Goal: Task Accomplishment & Management: Use online tool/utility

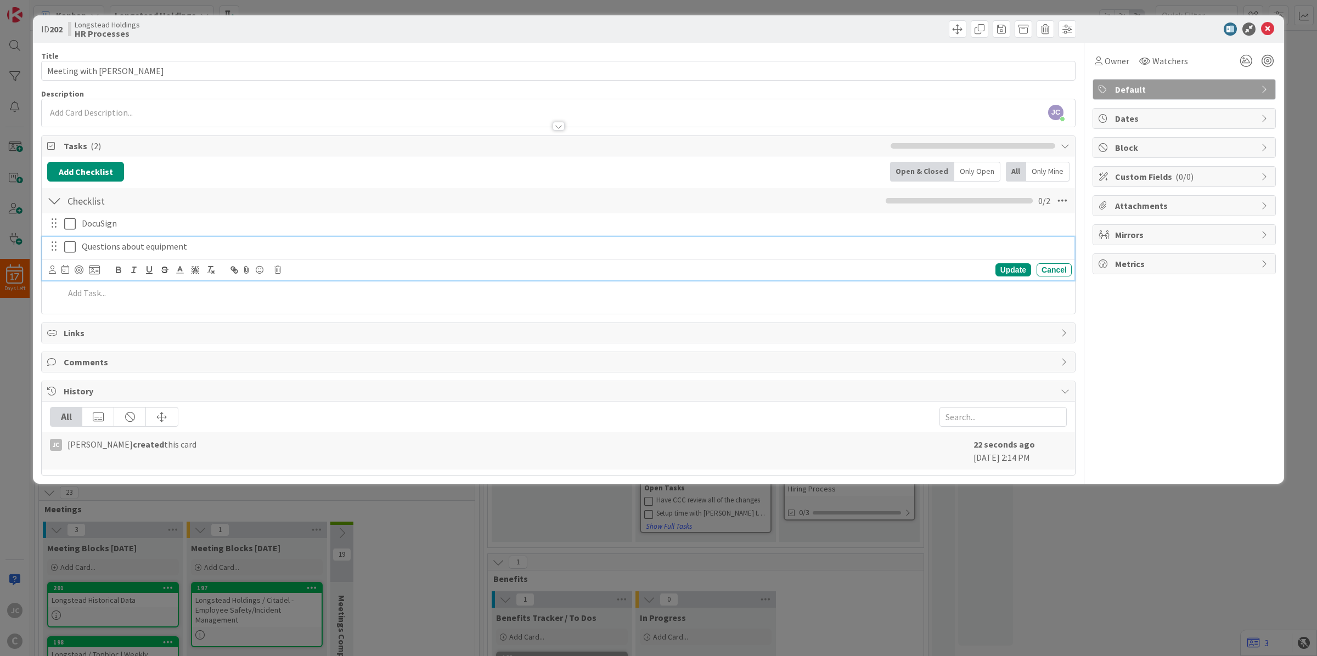
click at [398, 519] on div "ID 202 Longstead Holdings HR Processes Title 17 / 128 Meeting with Mark Descrip…" at bounding box center [658, 328] width 1317 height 656
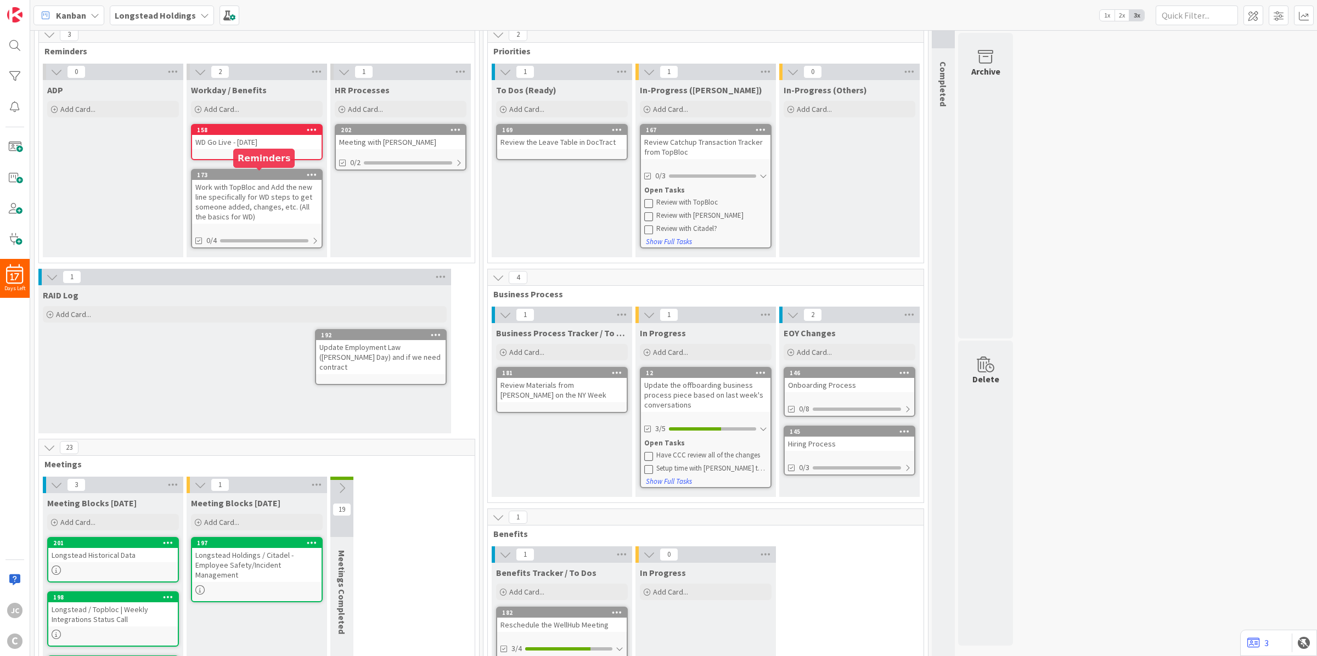
scroll to position [69, 0]
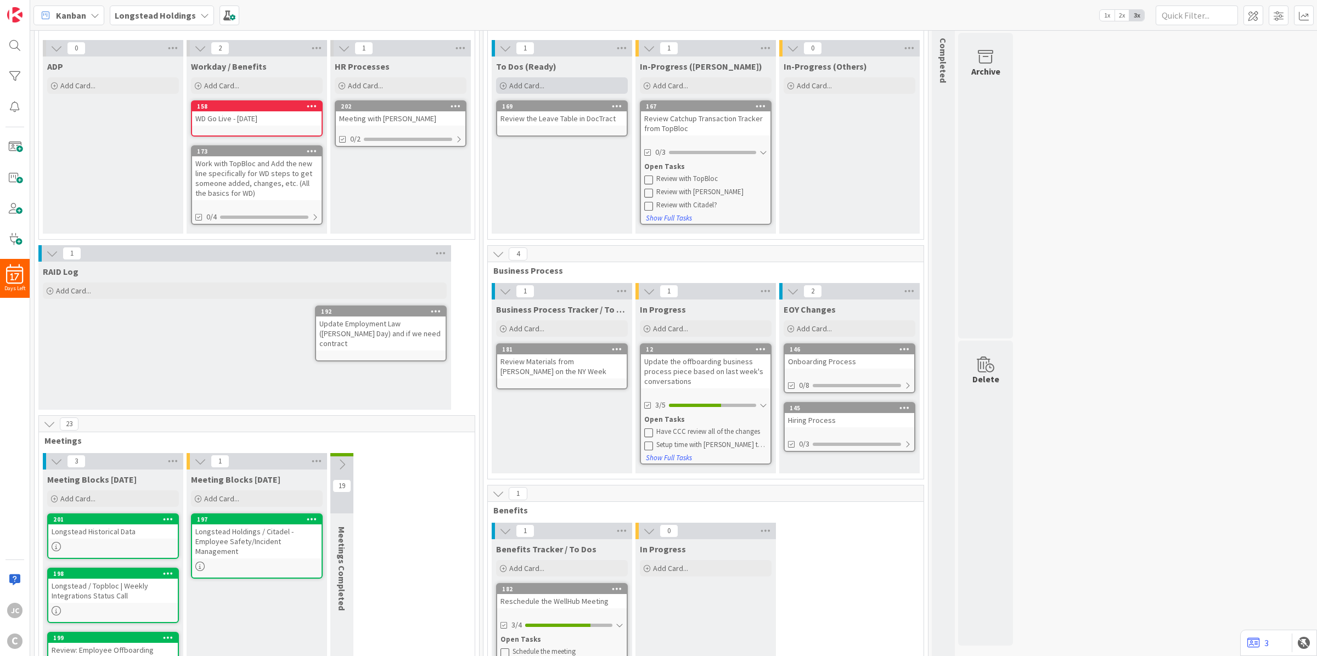
click at [538, 82] on span "Add Card..." at bounding box center [526, 86] width 35 height 10
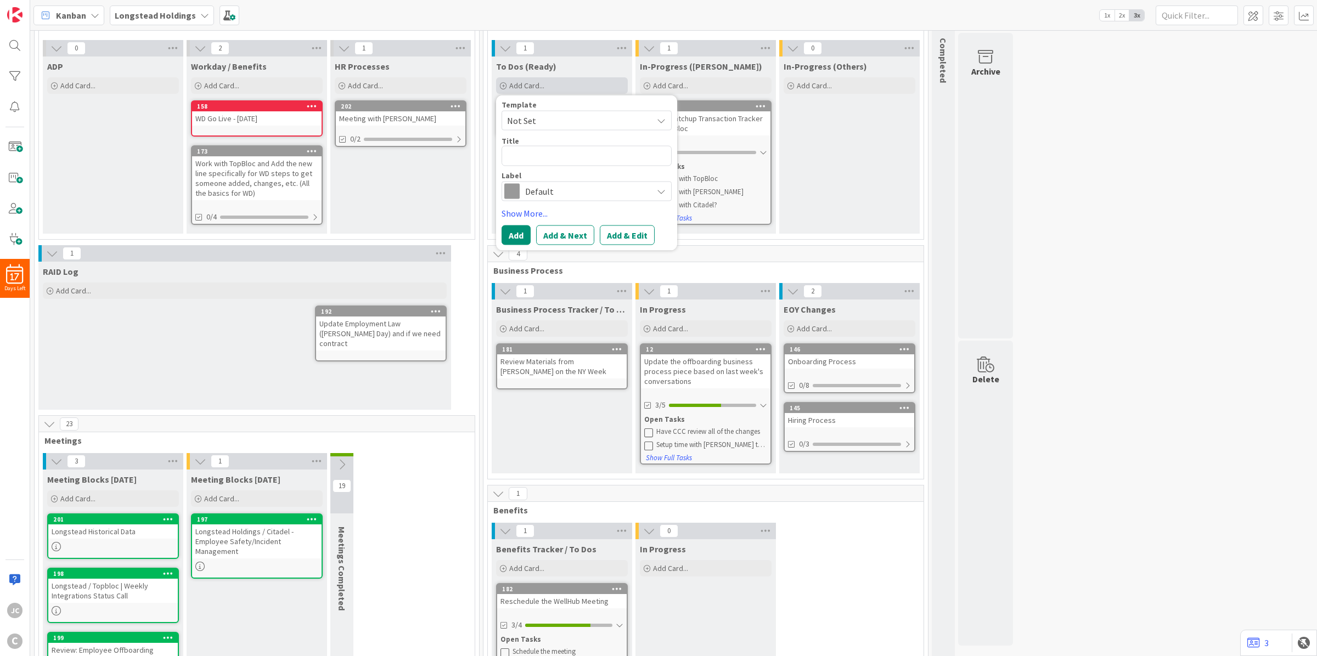
type textarea "x"
type textarea "A"
type textarea "x"
type textarea "As"
type textarea "x"
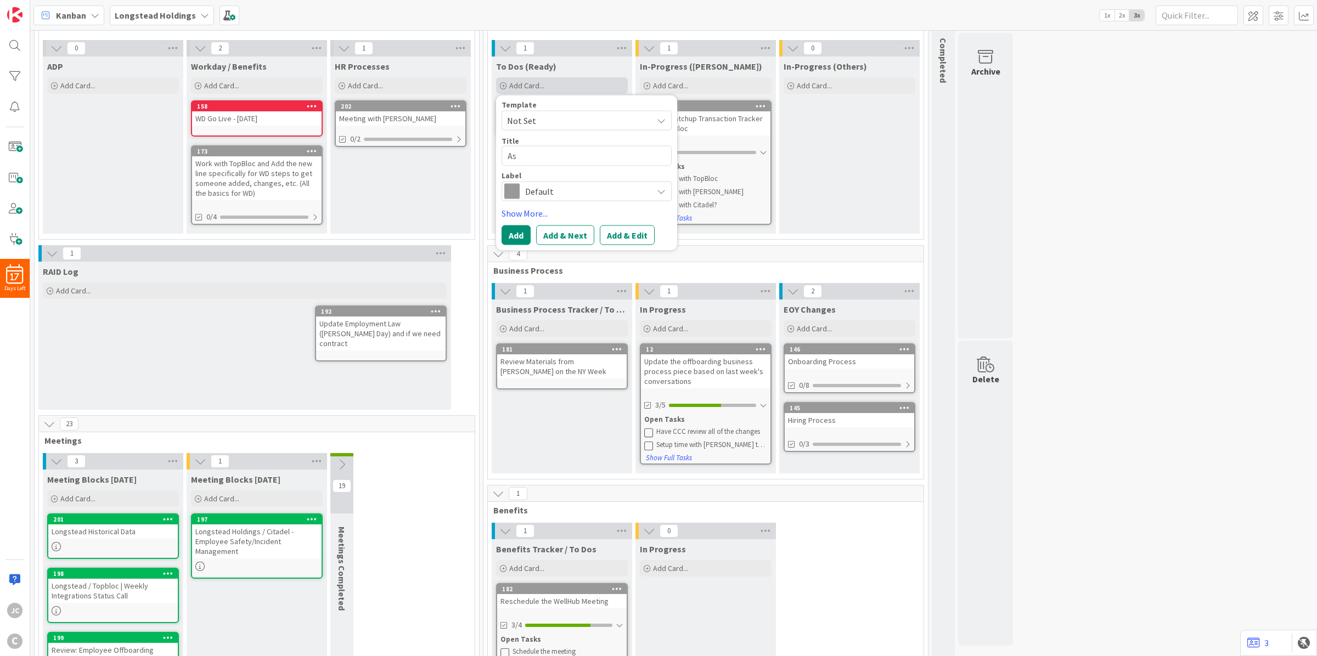
type textarea "Ask"
type textarea "x"
type textarea "Ask"
type textarea "x"
type textarea "Ask N"
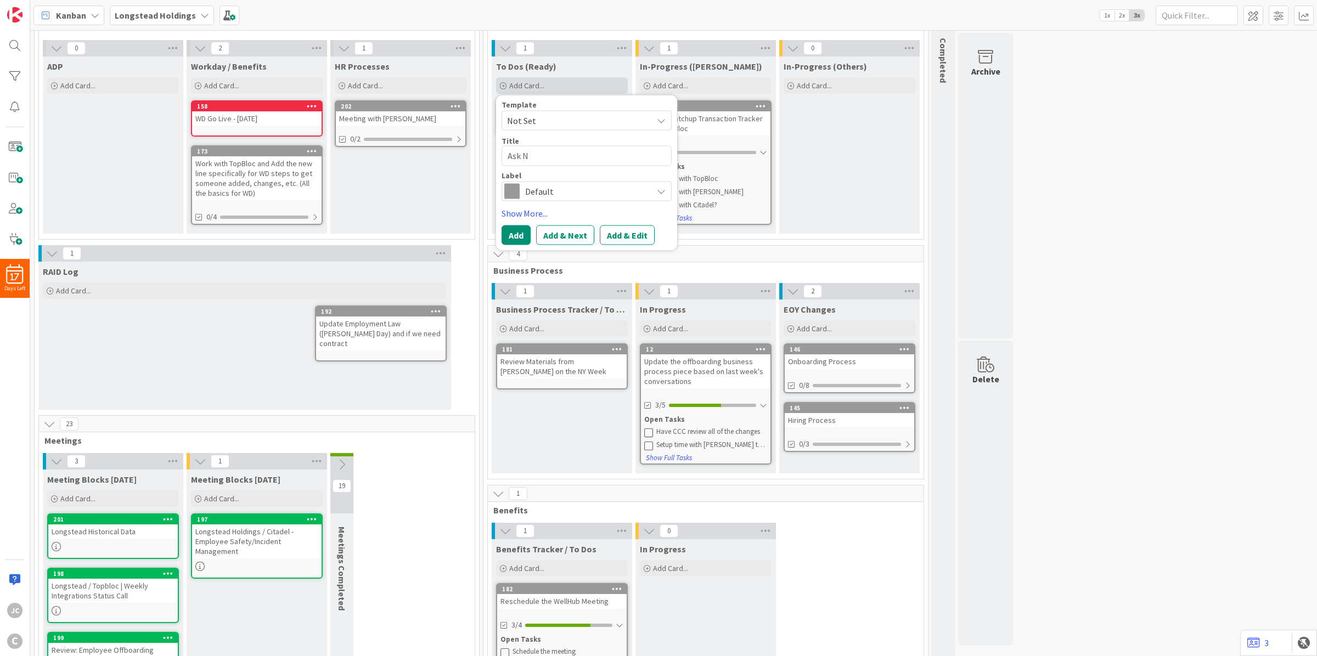
type textarea "x"
type textarea "Ask Ni"
type textarea "x"
type textarea "Ask Nike"
type textarea "x"
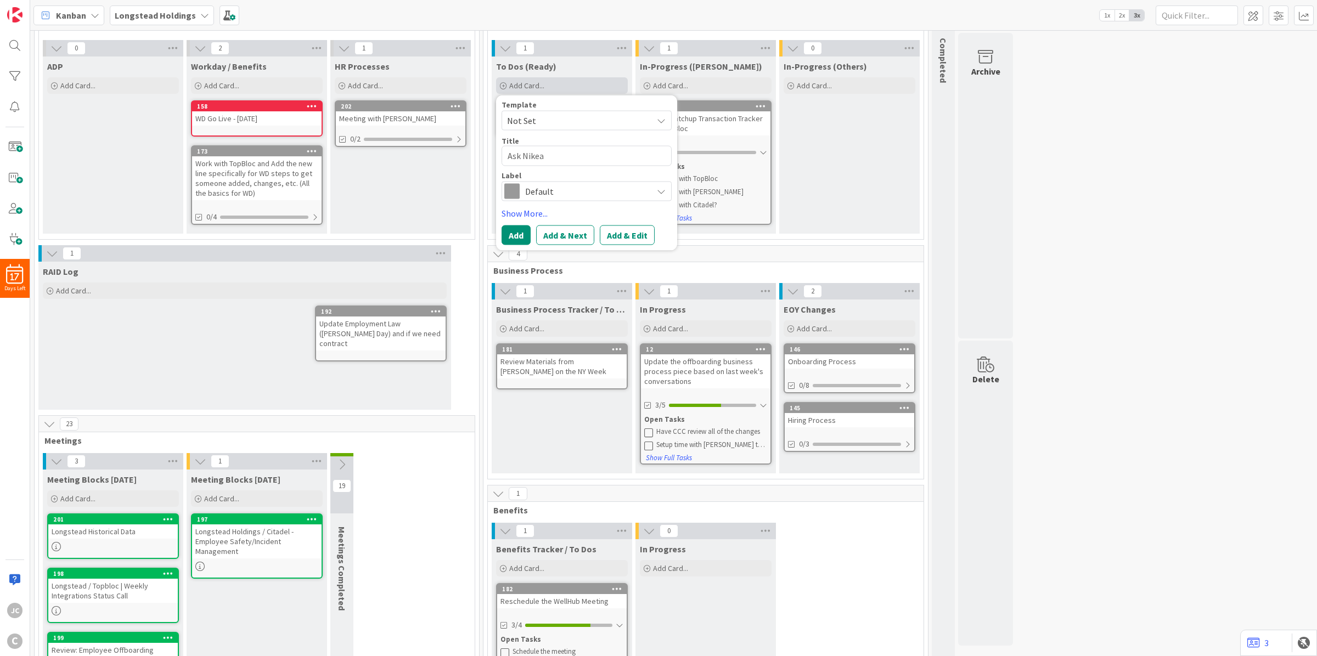
type textarea "Ask Nikea"
type textarea "x"
type textarea "Ask Nikea t"
type textarea "x"
type textarea "Ask Nikea to"
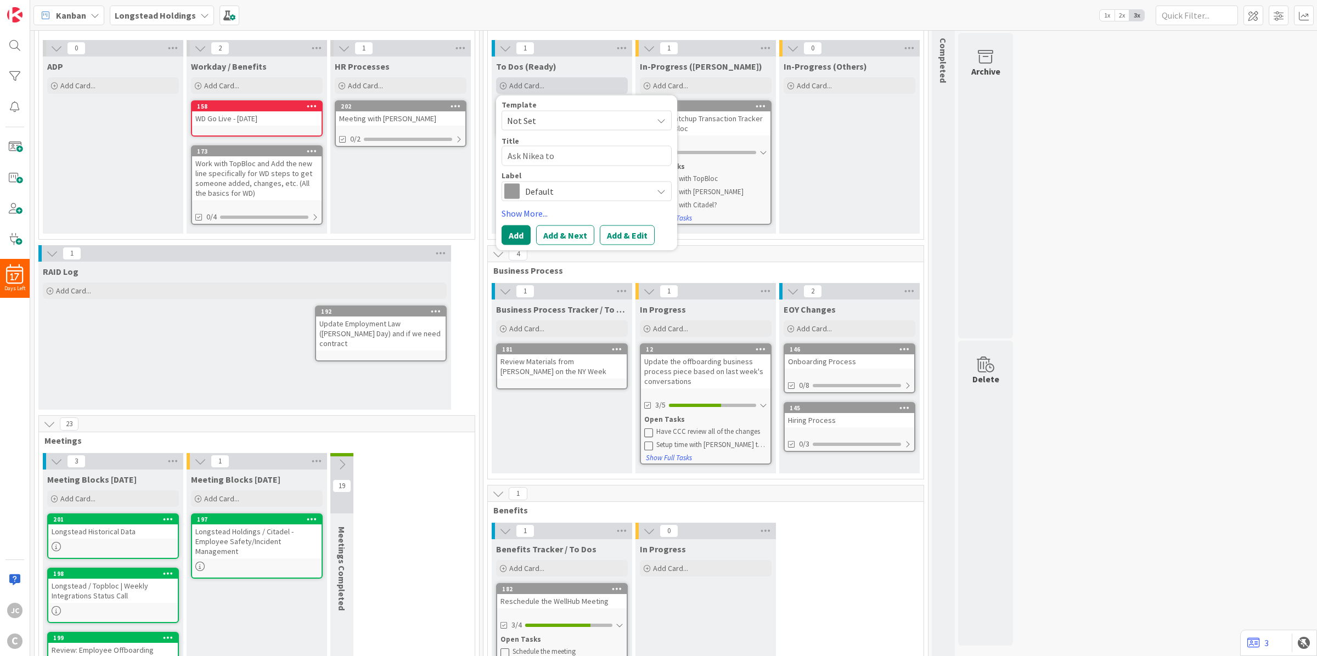
type textarea "x"
type textarea "Ask Nikea to"
type textarea "x"
type textarea "Ask Nikea to r"
type textarea "x"
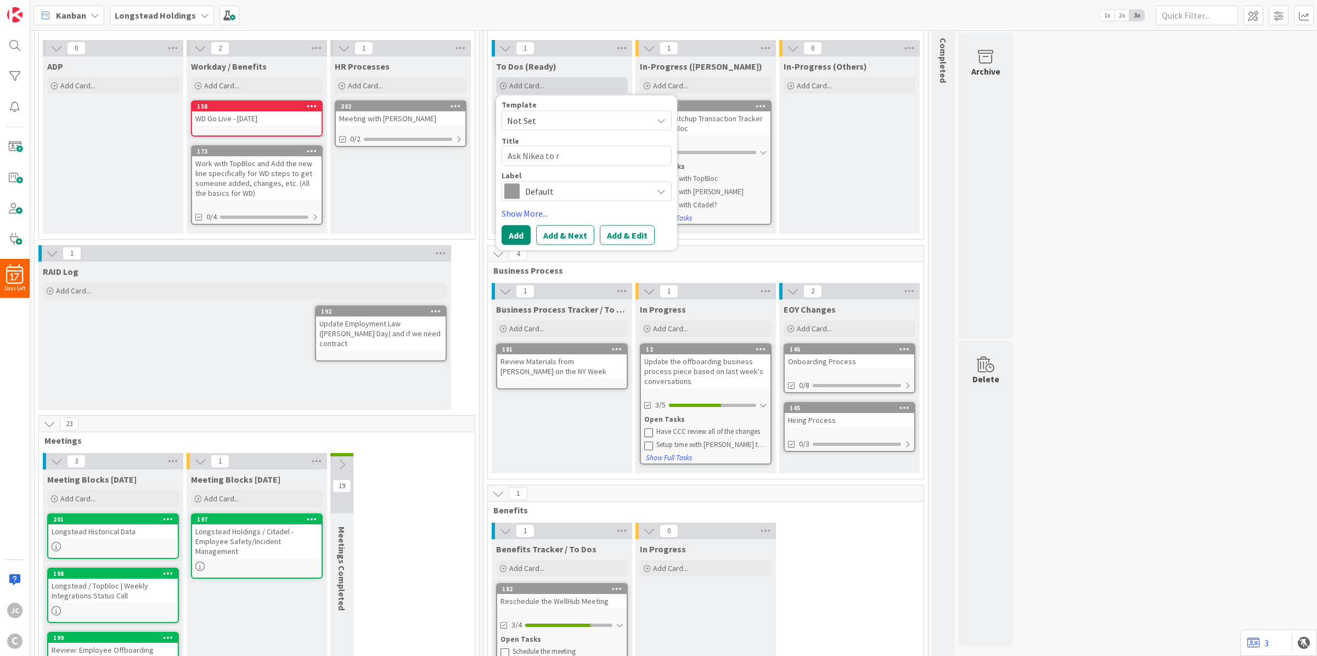
type textarea "Ask Nikea to re"
type textarea "x"
type textarea "Ask Nikea to rev"
type textarea "x"
type textarea "Ask Nikea to revi"
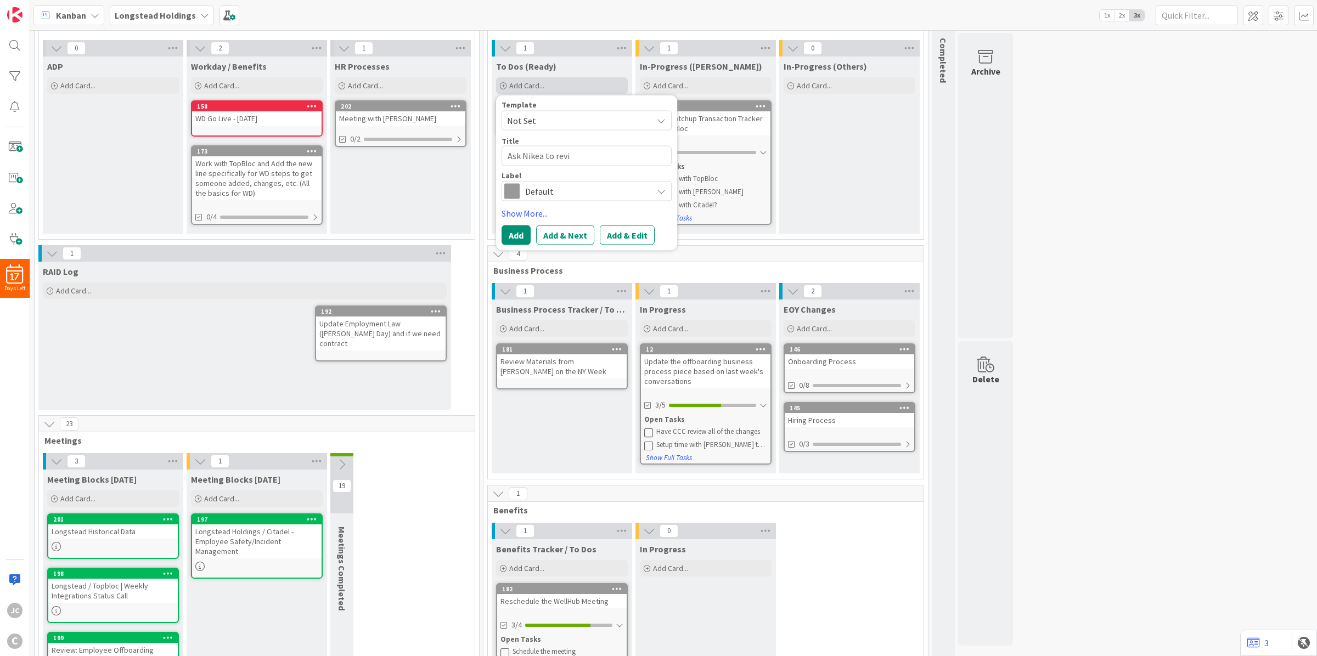
type textarea "x"
type textarea "Ask Nikea to revie"
type textarea "x"
type textarea "Ask Nikea to review"
type textarea "x"
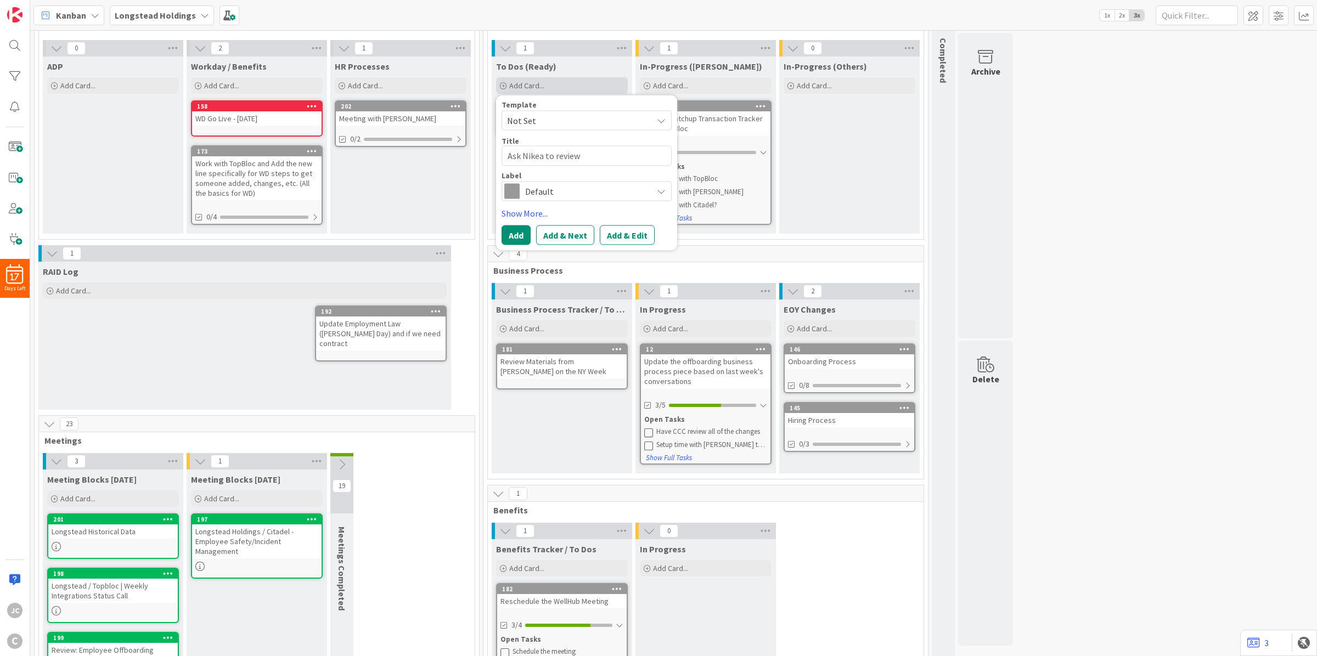
type textarea "Ask Nikea to review"
type textarea "x"
type textarea "Ask Nikea to review t"
type textarea "x"
type textarea "Ask Nikea to review th"
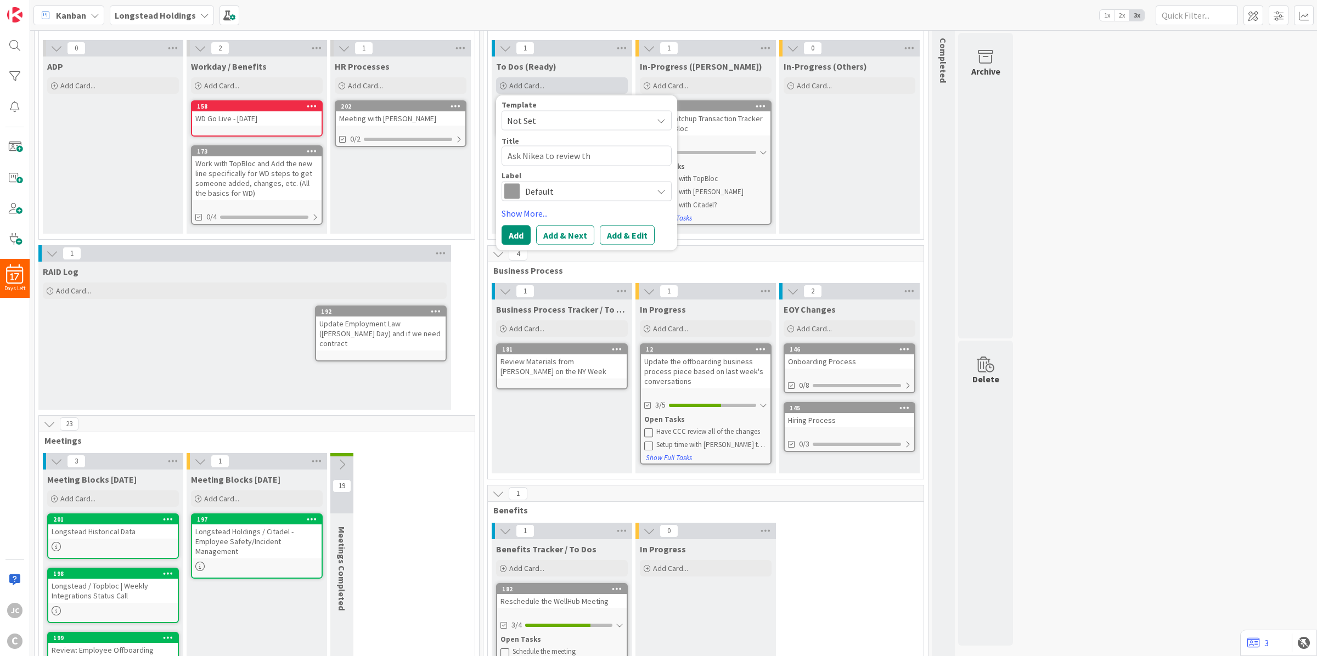
type textarea "x"
type textarea "Ask Nikea to review the"
type textarea "x"
type textarea "Ask Nikea to review the"
type textarea "x"
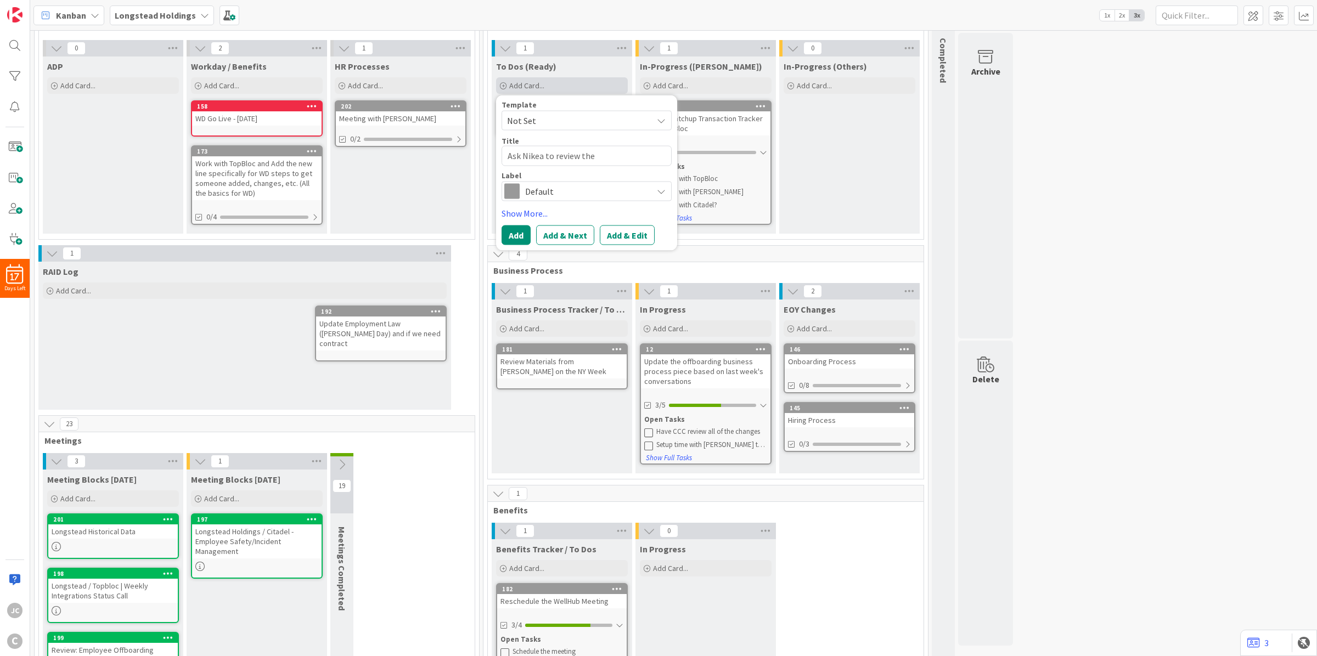
type textarea "Ask Nikea to review the B"
type textarea "x"
type textarea "Ask Nikea to review the BC"
type textarea "x"
type textarea "Ask Nikea to review the B"
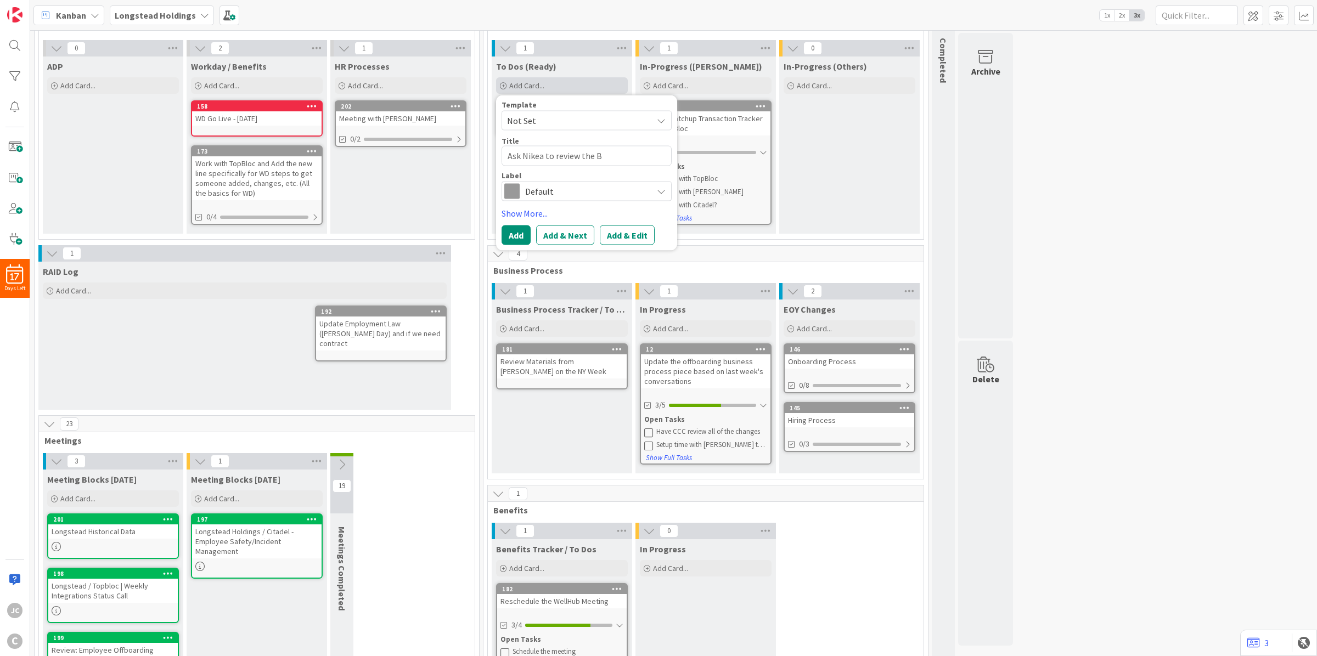
type textarea "x"
type textarea "Ask Nikea to review the BG"
type textarea "x"
type textarea "Ask Nikea to review the BGC"
type textarea "x"
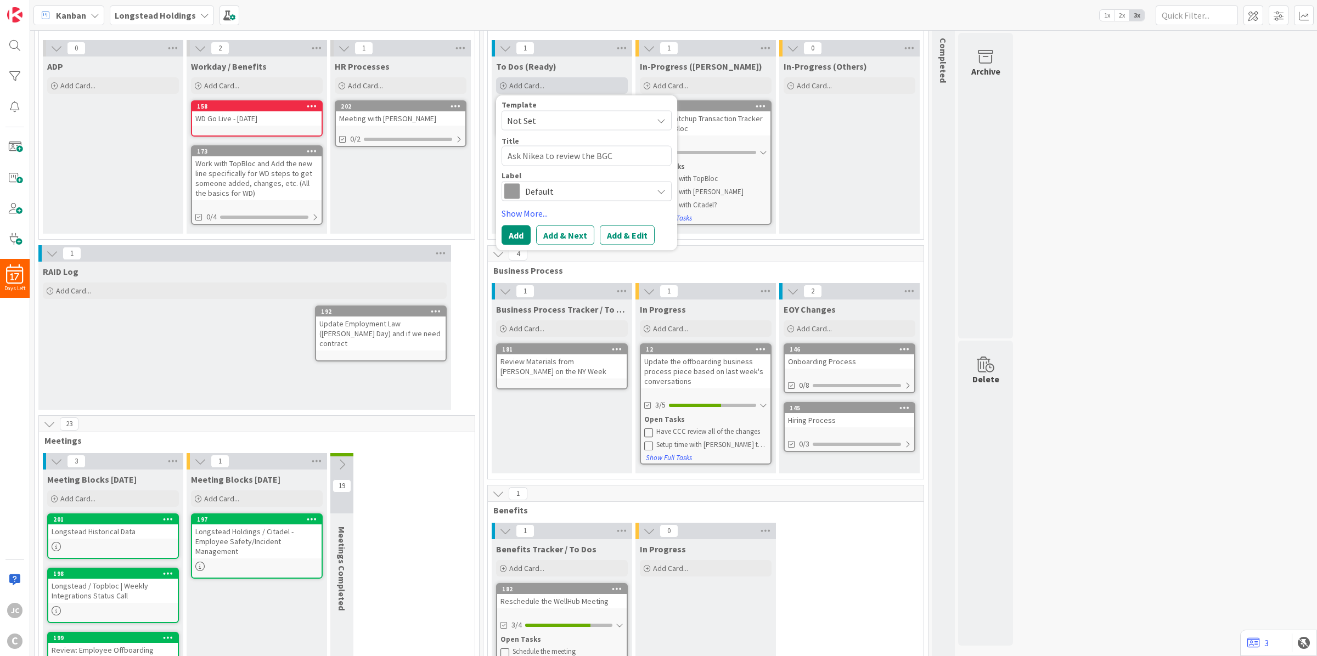
type textarea "Ask Nikea to review the BGC"
type textarea "x"
type textarea "Ask Nikea to review the BGC M"
type textarea "x"
type textarea "Ask Nikea to review the BGC Mat"
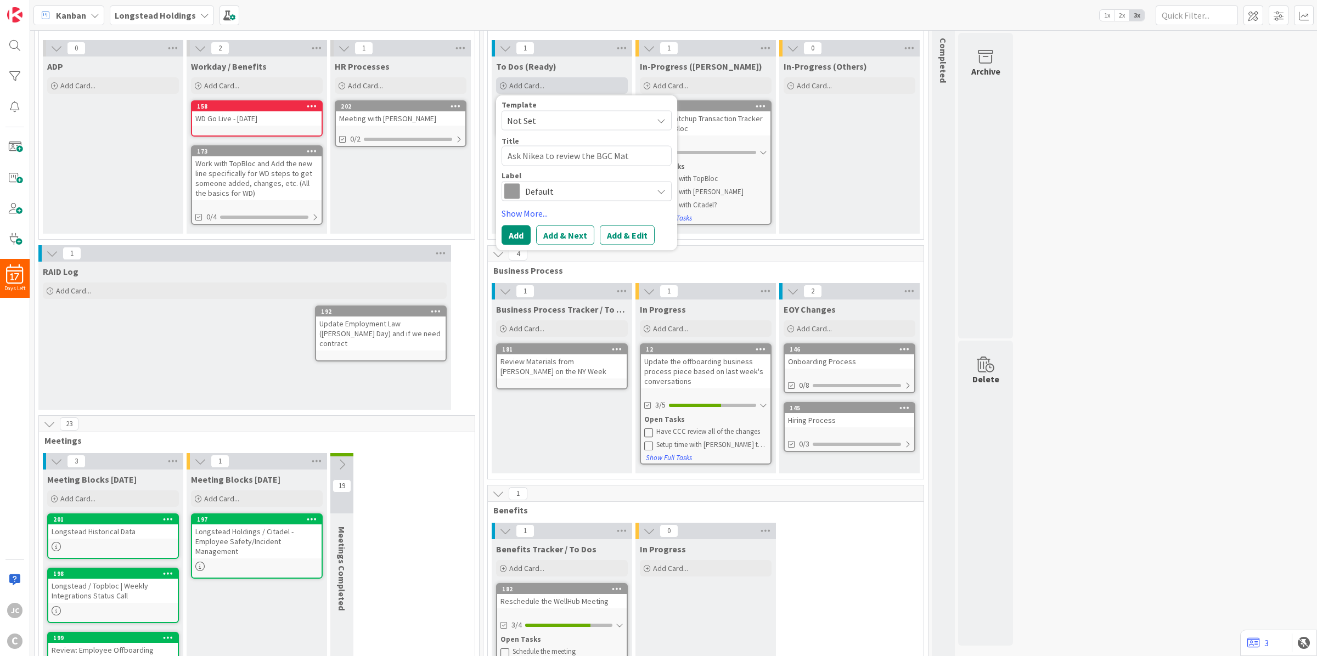
type textarea "x"
type textarea "Ask Nikea to review the BGC Matr"
type textarea "x"
type textarea "Ask Nikea to review the BGC Matri"
type textarea "x"
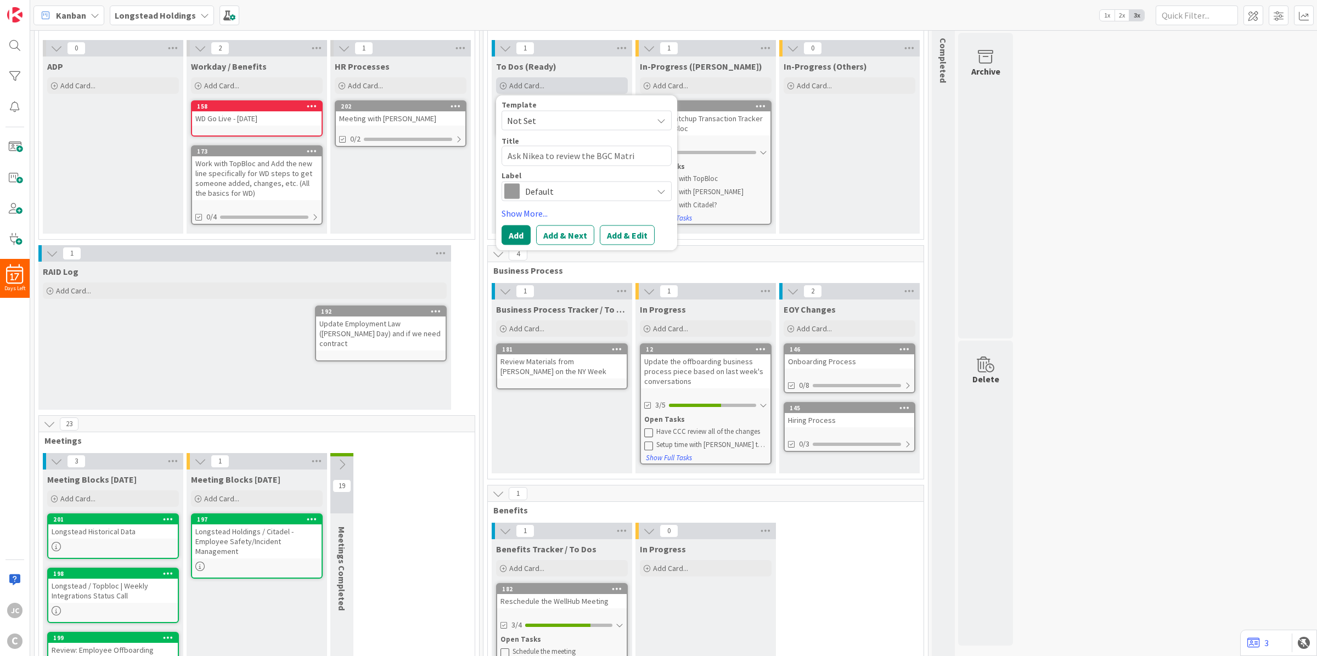
type textarea "Ask Nikea to review the BGC Matrix"
type textarea "x"
type textarea "Ask Nikea to review the BGC Matrix"
type textarea "x"
type textarea "Ask Nikea to review the BGC Matrix &"
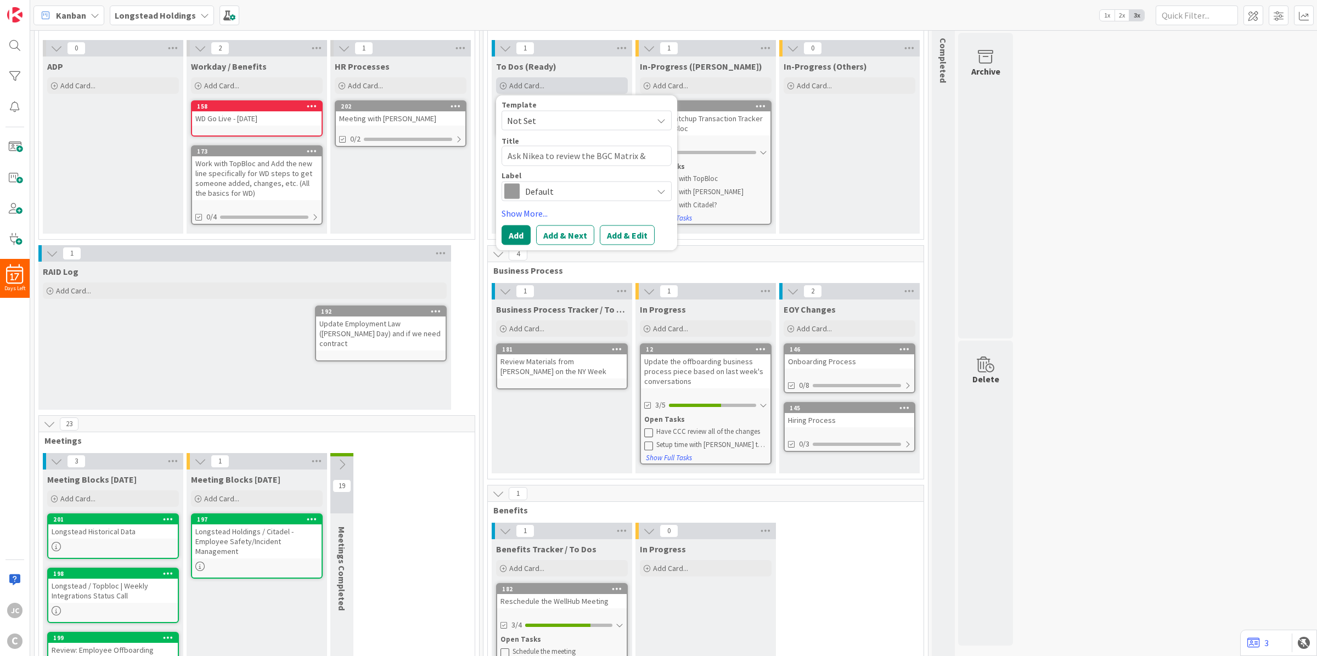
type textarea "x"
type textarea "Ask Nikea to review the BGC Matrix & C"
type textarea "x"
type textarea "Ask Nikea to review the BGC Matrix & CH"
type textarea "x"
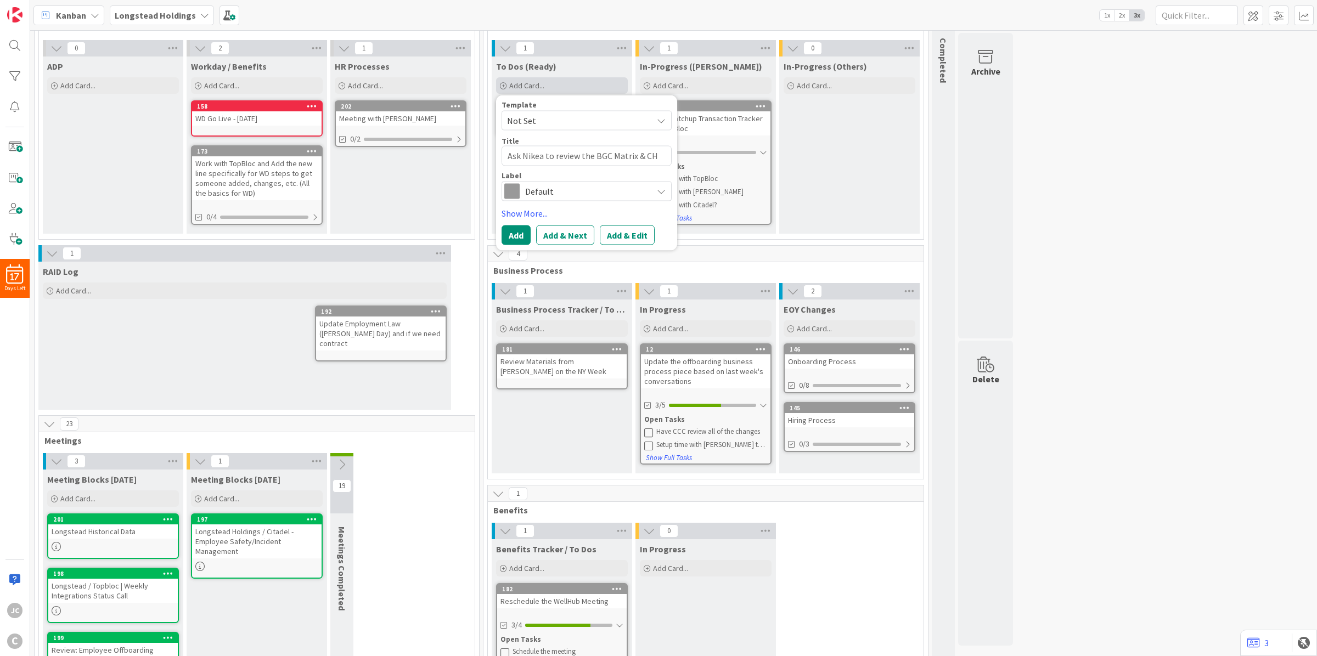
type textarea "Ask Nikea to review the BGC Matrix & CHA"
type textarea "x"
type textarea "Ask Nikea to review the BGC Matrix & CH"
type textarea "x"
type textarea "Ask Nikea to review the BGC Matrix & C"
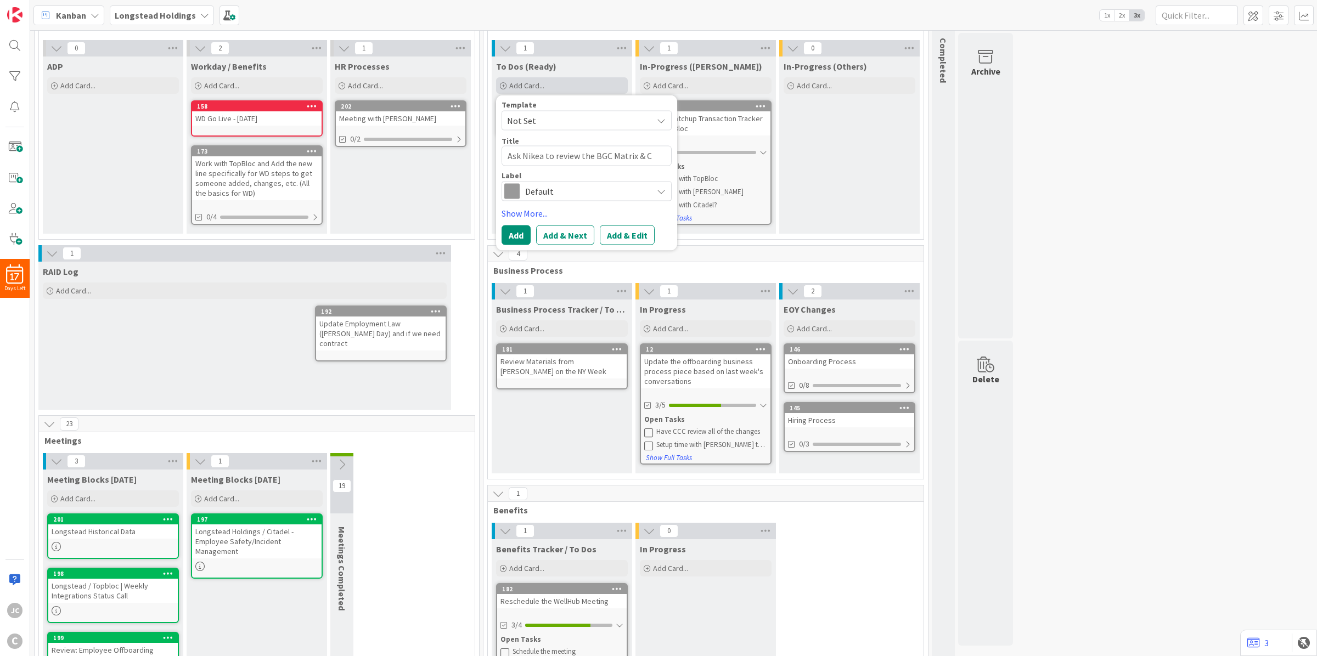
type textarea "x"
type textarea "Ask Nikea to review the BGC Matrix & Ch"
type textarea "x"
type textarea "Ask Nikea to review the BGC Matrix & Cha"
type textarea "x"
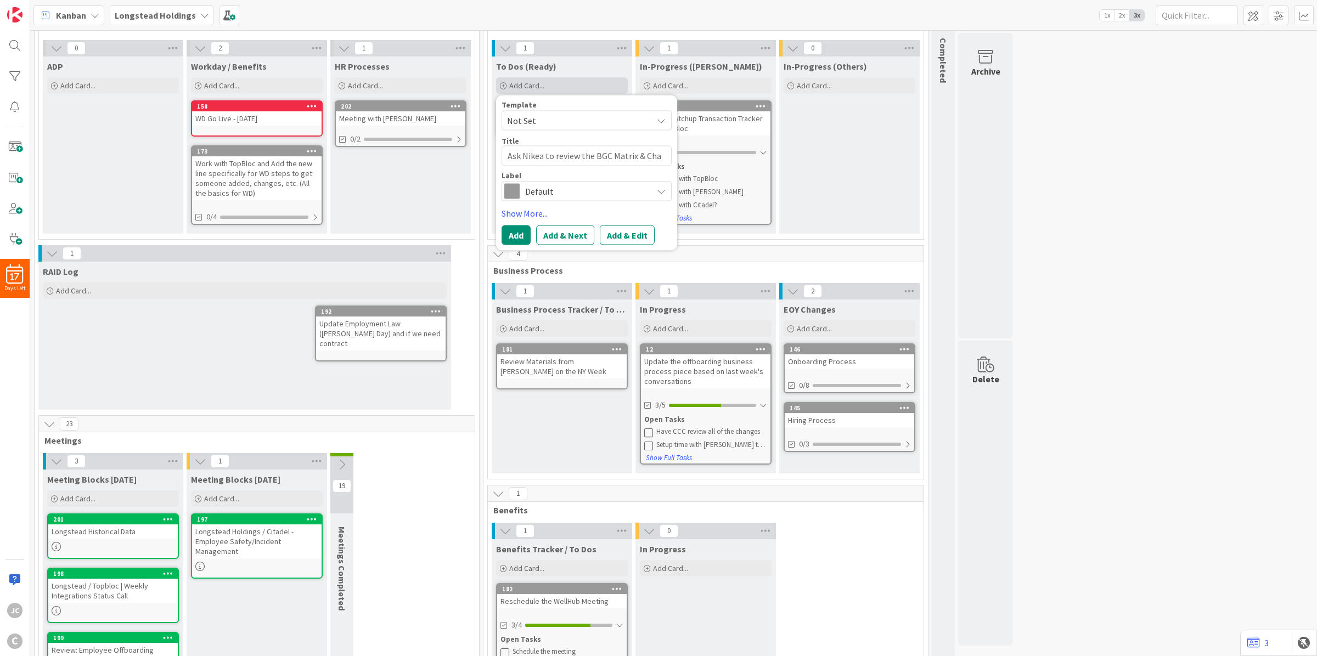
type textarea "Ask Nikea to review the BGC Matrix & Chat"
type textarea "x"
type textarea "Ask Nikea to review the BGC Matrix & ChatG"
type textarea "x"
type textarea "Ask Nikea to review the BGC Matrix & ChatGPT"
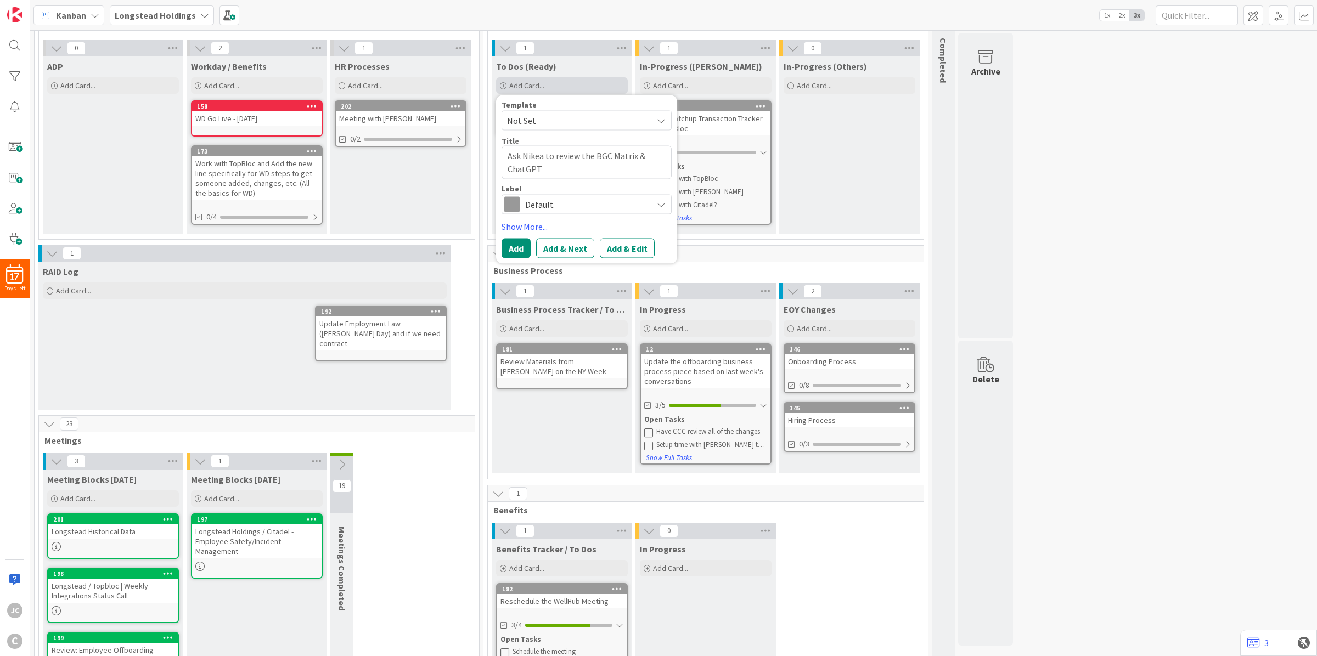
type textarea "x"
type textarea "Ask Nikea to review the BGC Matrix & ChatGPT"
type textarea "x"
type textarea "Ask Nikea to review the BGC Matrix & ChatGPT t"
type textarea "x"
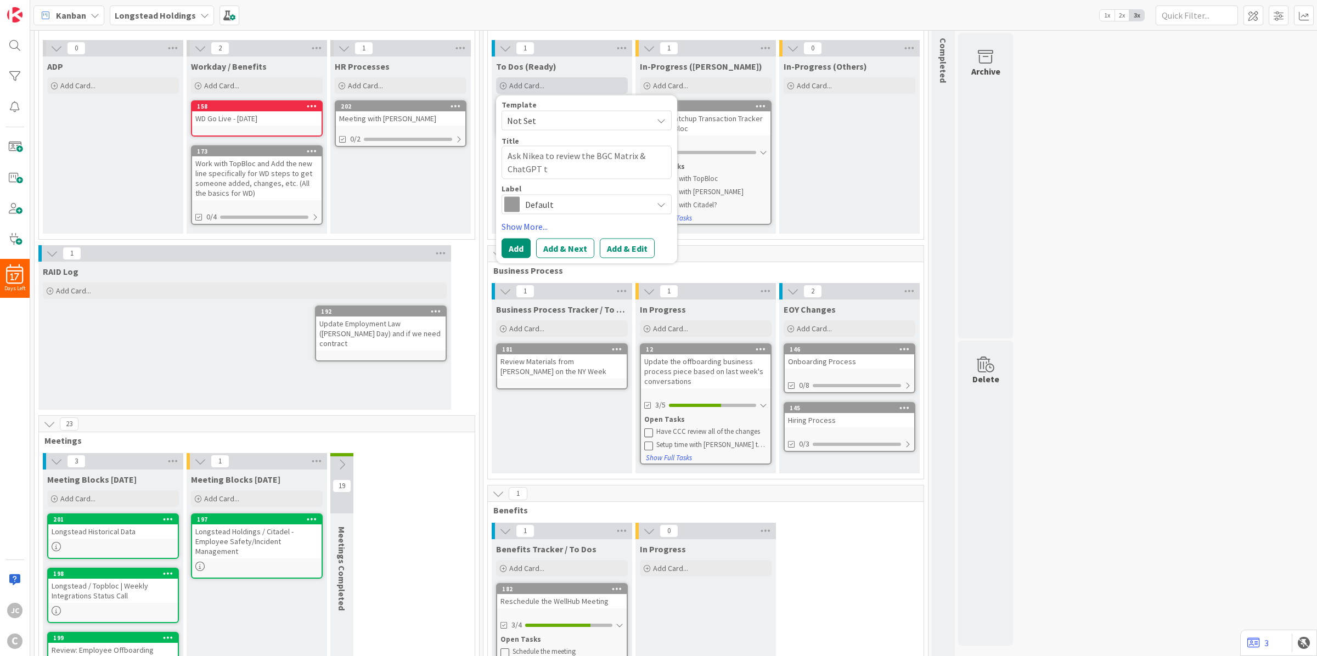
type textarea "Ask Nikea to review the BGC Matrix & ChatGPT to"
type textarea "x"
type textarea "Ask Nikea to review the BGC Matrix & ChatGPT to"
type textarea "x"
type textarea "Ask Nikea to review the BGC Matrix & ChatGPT to s"
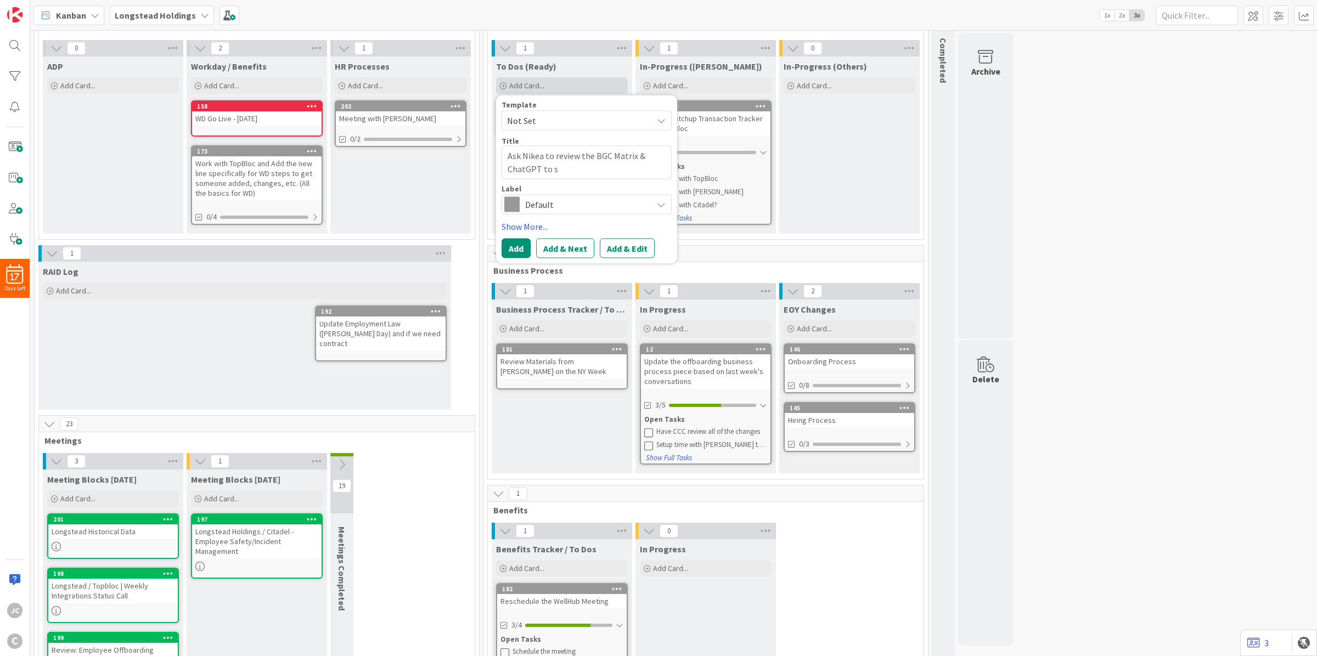
type textarea "x"
type textarea "Ask Nikea to review the BGC Matrix & ChatGPT to se"
type textarea "x"
type textarea "Ask Nikea to review the BGC Matrix & ChatGPT to see"
type textarea "x"
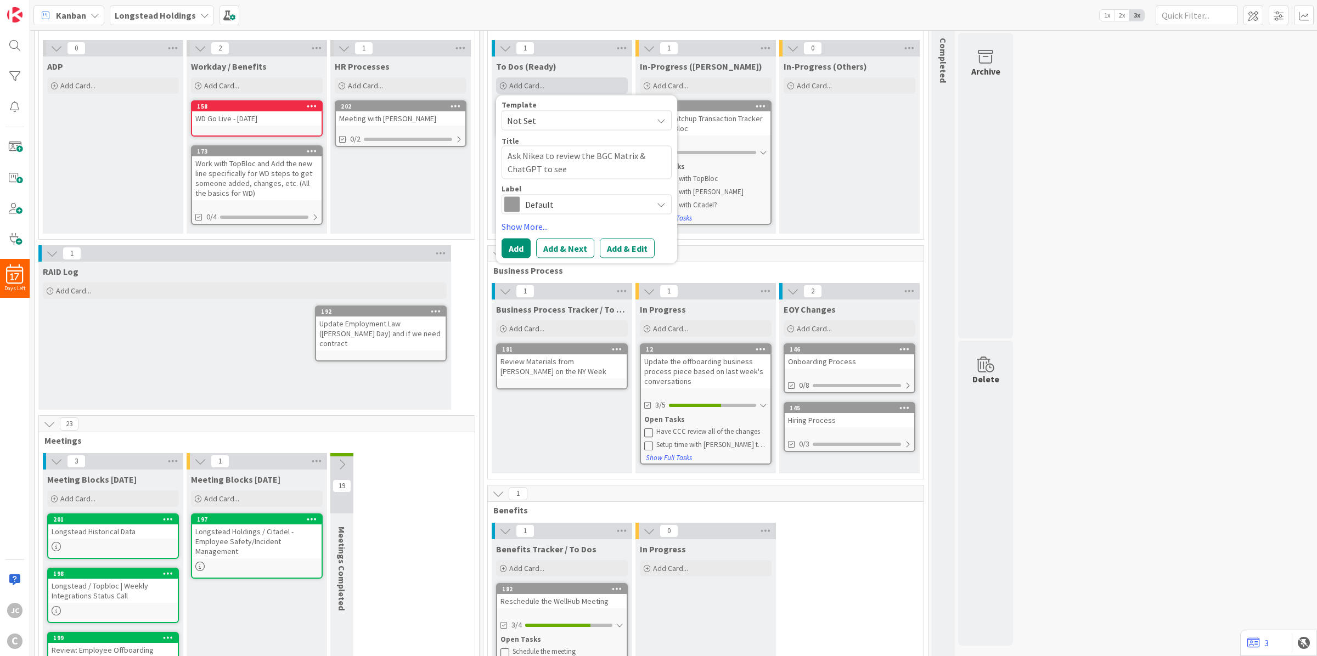
type textarea "Ask Nikea to review the BGC Matrix & ChatGPT to see i"
type textarea "x"
type textarea "Ask Nikea to review the BGC Matrix & ChatGPT to see if"
type textarea "x"
type textarea "Ask Nikea to review the BGC Matrix & ChatGPT to see if t"
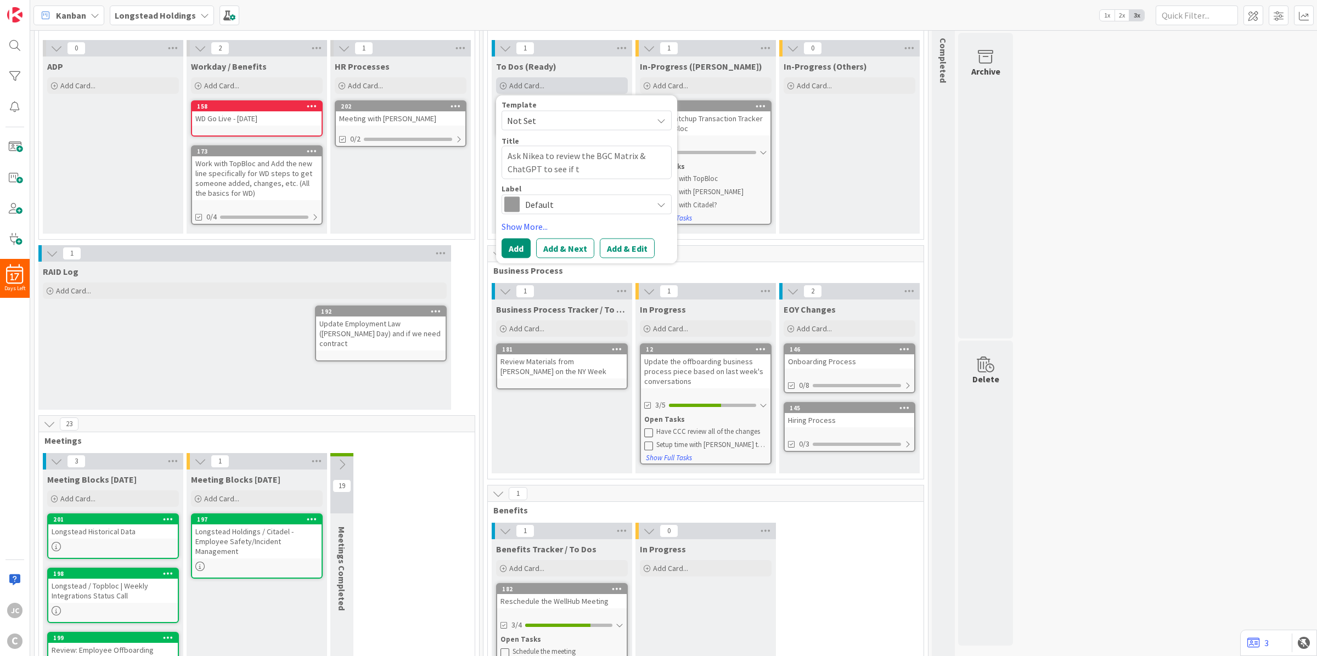
type textarea "x"
type textarea "Ask Nikea to review the BGC Matrix & ChatGPT to see if th"
type textarea "x"
type textarea "Ask Nikea to review the BGC Matrix & ChatGPT to see if thes"
type textarea "x"
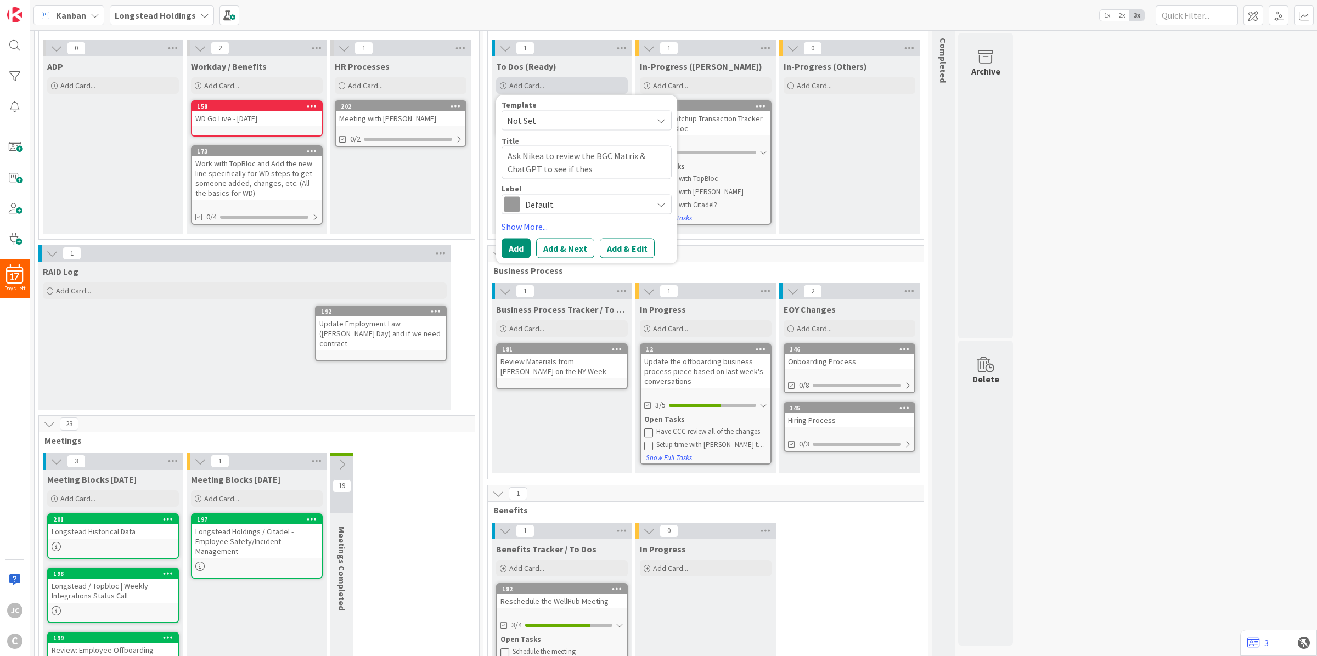
type textarea "Ask Nikea to review the BGC Matrix & ChatGPT to see if these"
type textarea "x"
type textarea "Ask Nikea to review the BGC Matrix & ChatGPT to see if these"
type textarea "x"
type textarea "Ask Nikea to review the BGC Matrix & ChatGPT to see if these co"
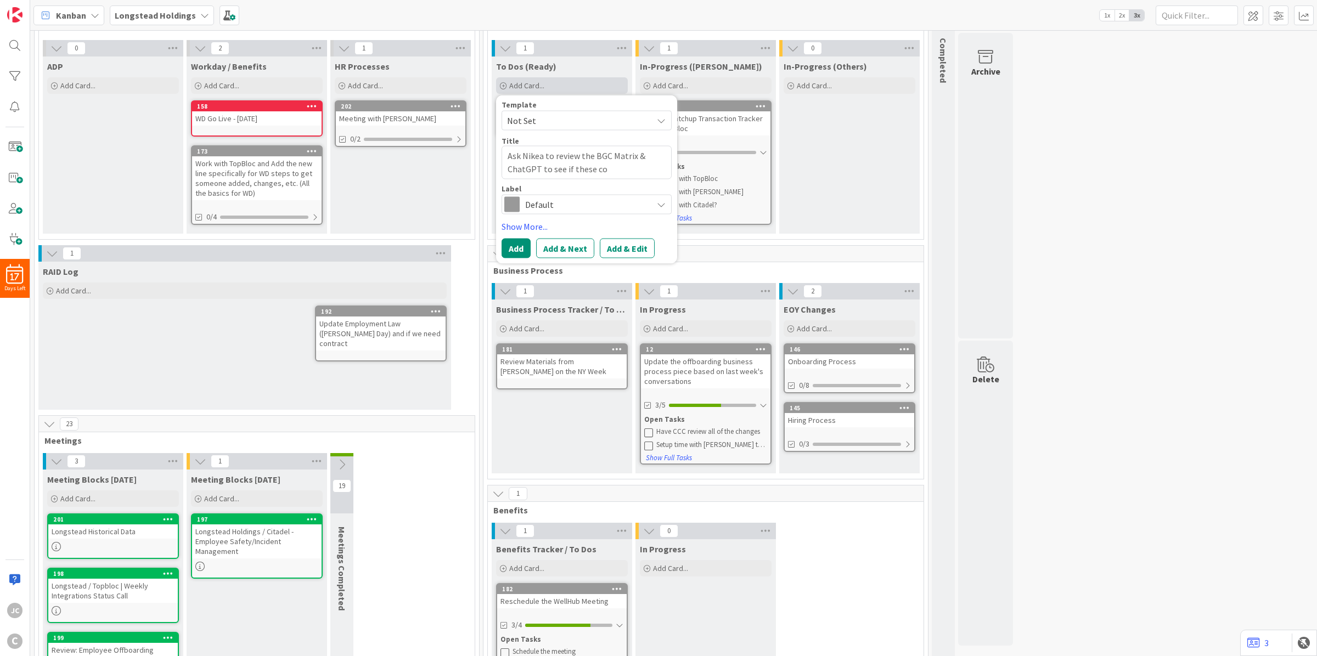
type textarea "x"
type textarea "Ask Nikea to review the BGC Matrix & ChatGPT to see if these com"
type textarea "x"
type textarea "Ask Nikea to review the BGC Matrix & ChatGPT to see if these come"
type textarea "x"
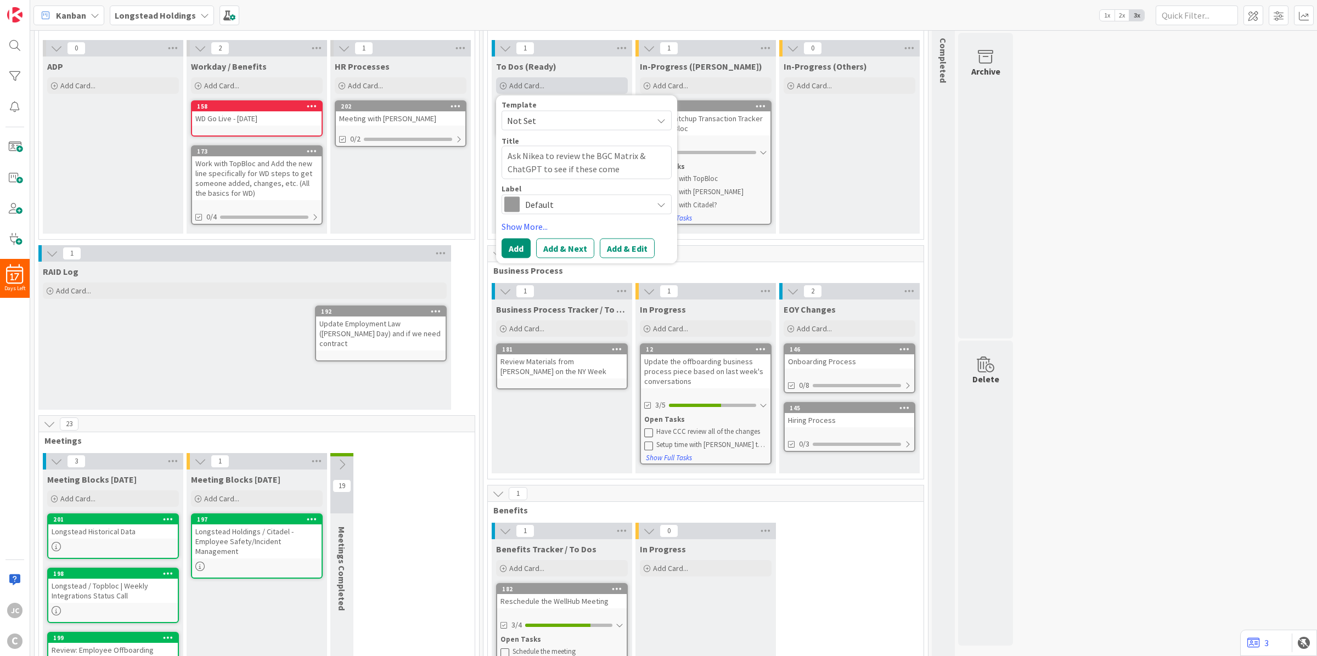
type textarea "Ask Nikea to review the BGC Matrix & ChatGPT to see if these come"
type textarea "x"
type textarea "Ask Nikea to review the BGC Matrix & ChatGPT to see if these come u"
type textarea "x"
type textarea "Ask Nikea to review the BGC Matrix & ChatGPT to see if these come up"
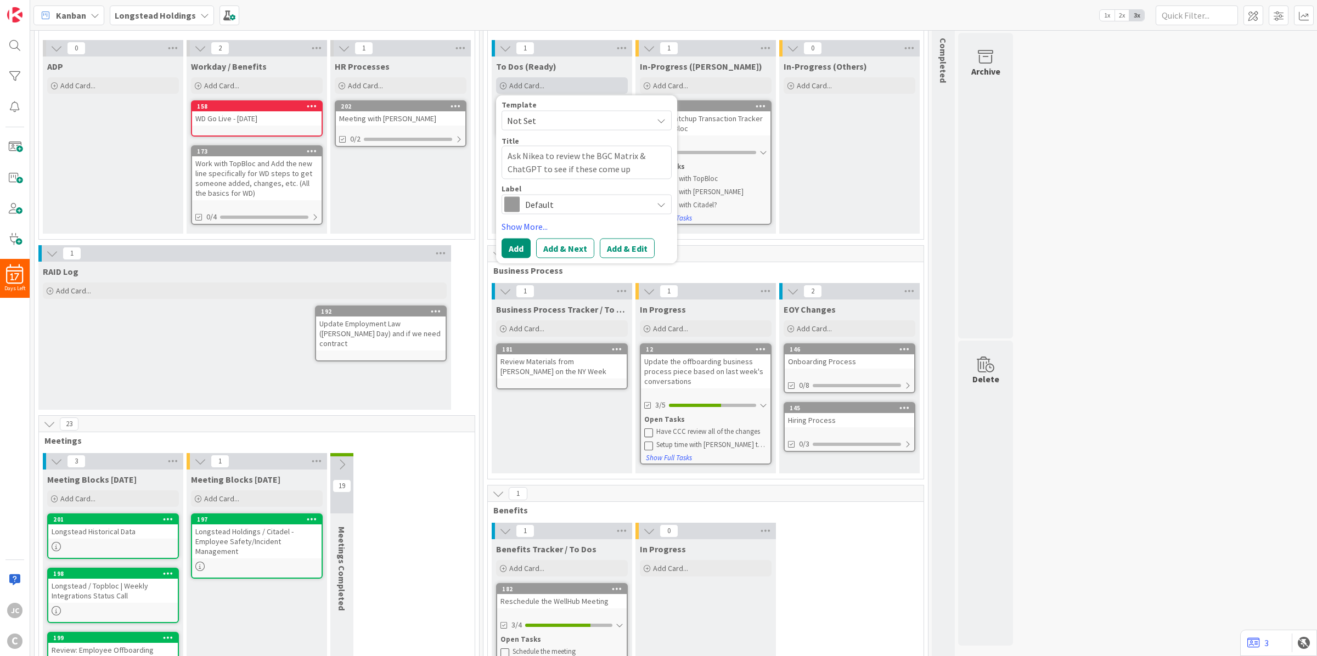
type textarea "x"
type textarea "Ask Nikea to review the BGC Matrix & ChatGPT to see if these come up i"
type textarea "x"
type textarea "Ask Nikea to review the BGC Matrix & ChatGPT to see if these come up in"
type textarea "x"
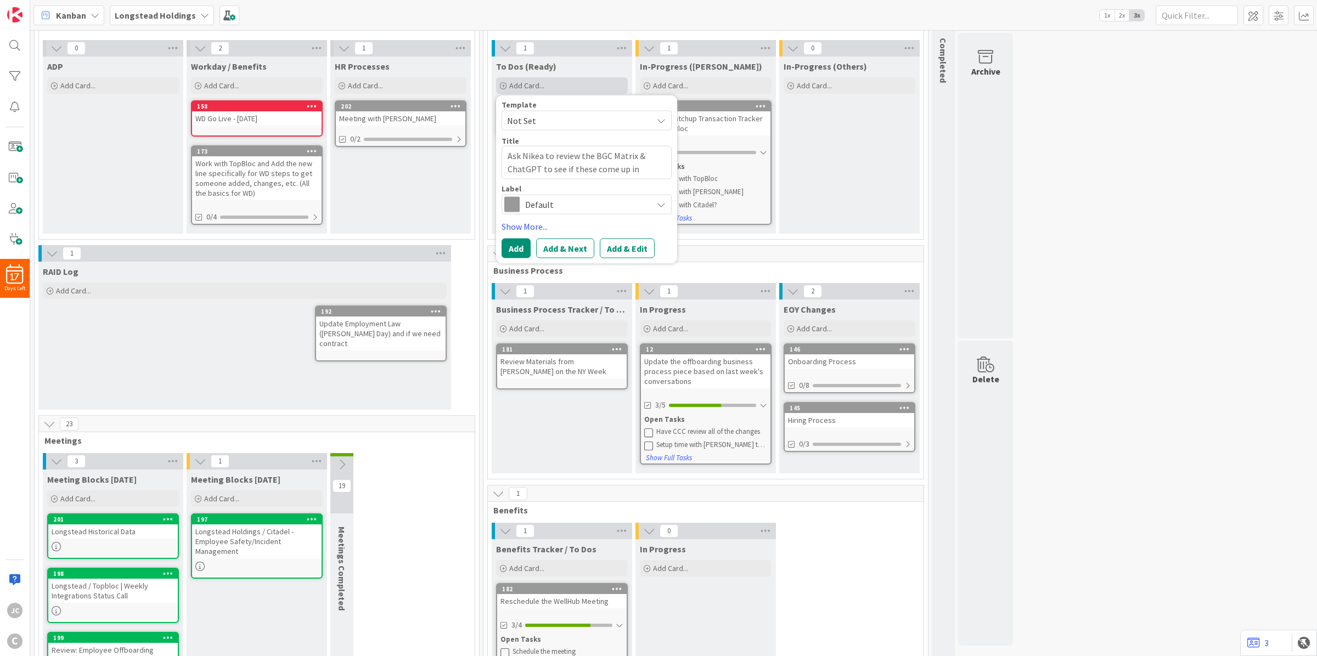
type textarea "Ask Nikea to review the BGC Matrix & ChatGPT to see if these come up in"
type textarea "x"
type textarea "Ask Nikea to review the BGC Matrix & ChatGPT to see if these come up in t"
type textarea "x"
type textarea "Ask Nikea to review the BGC Matrix & ChatGPT to see if these come up in th"
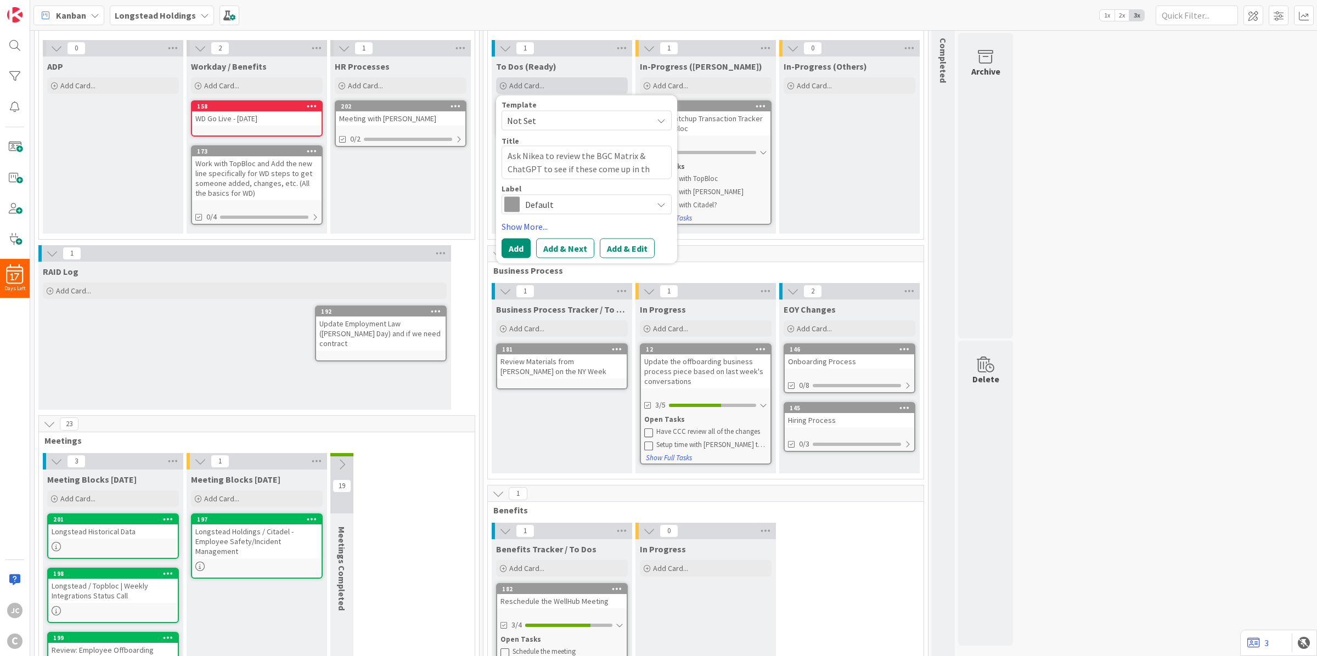
type textarea "x"
type textarea "Ask Nikea to review the BGC Matrix & ChatGPT to see if these come up in the"
type textarea "x"
type textarea "Ask Nikea to review the BGC Matrix & ChatGPT to see if these come up in the"
type textarea "x"
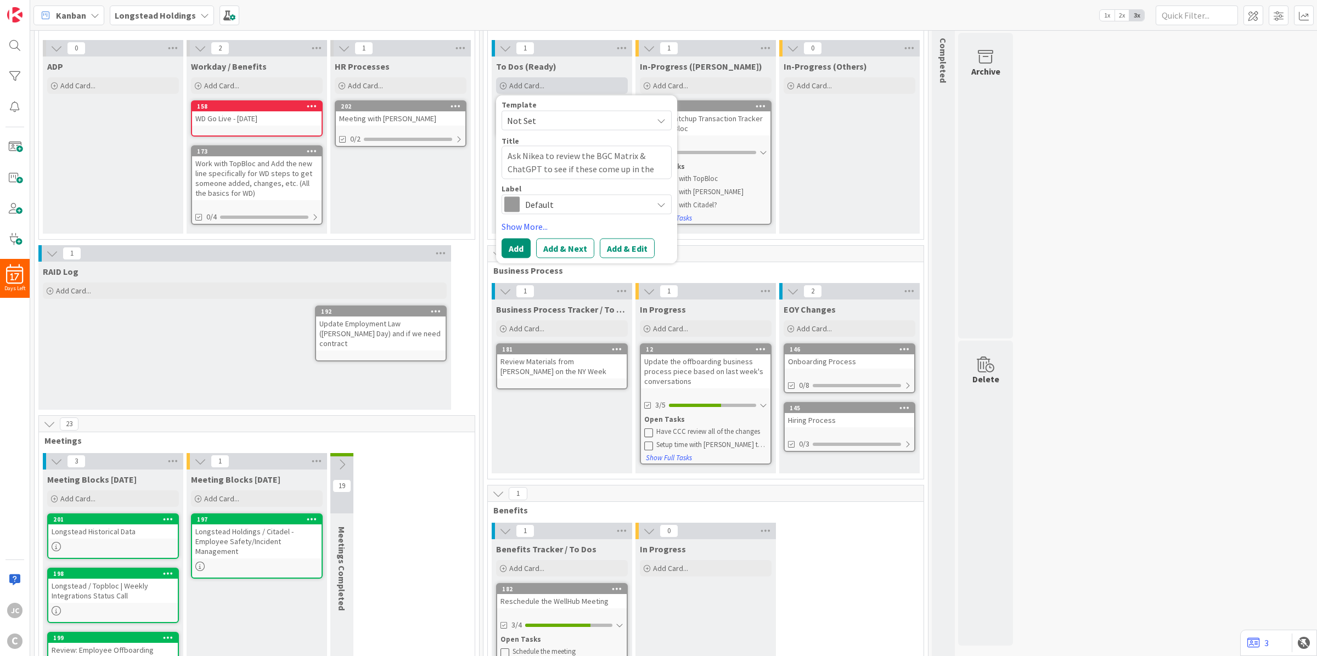
type textarea "Ask Nikea to review the BGC Matrix & ChatGPT to see if these come up in the l"
type textarea "x"
type textarea "Ask Nikea to review the BGC Matrix & ChatGPT to see if these come up in the li"
type textarea "x"
type textarea "Ask Nikea to review the BGC Matrix & ChatGPT to see if these come up in the lis"
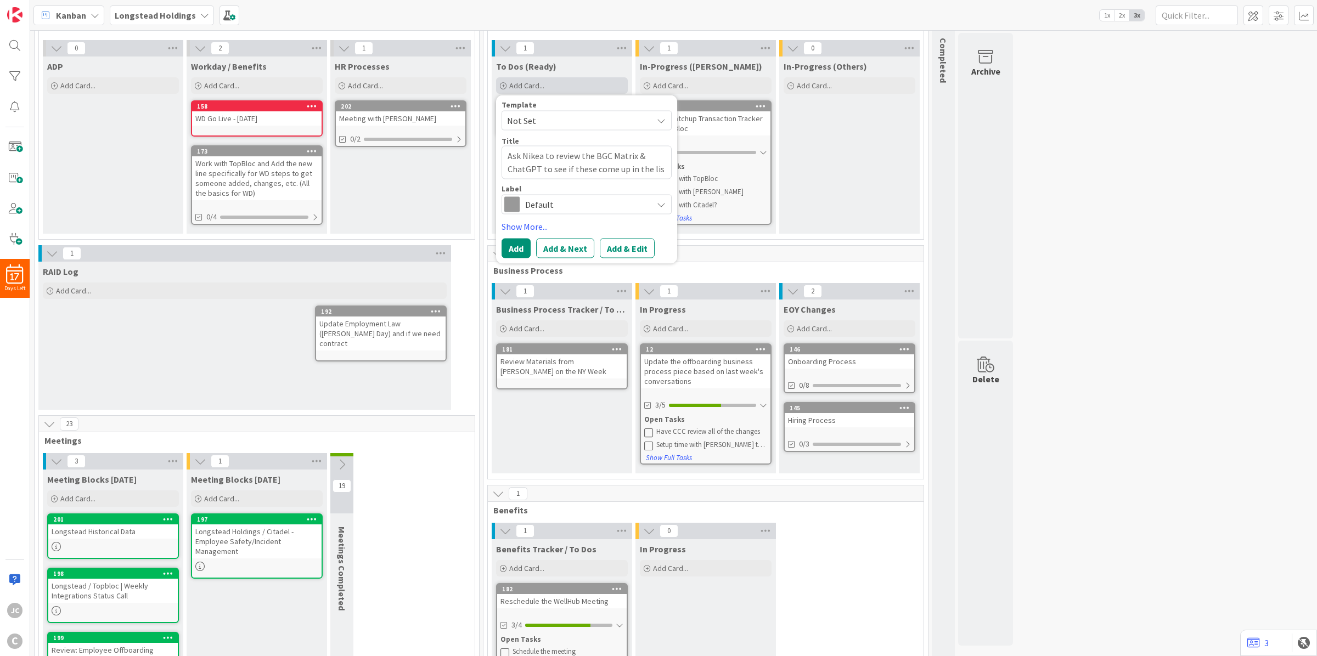
type textarea "x"
type textarea "Ask Nikea to review the BGC Matrix & ChatGPT to see if these come up in the list"
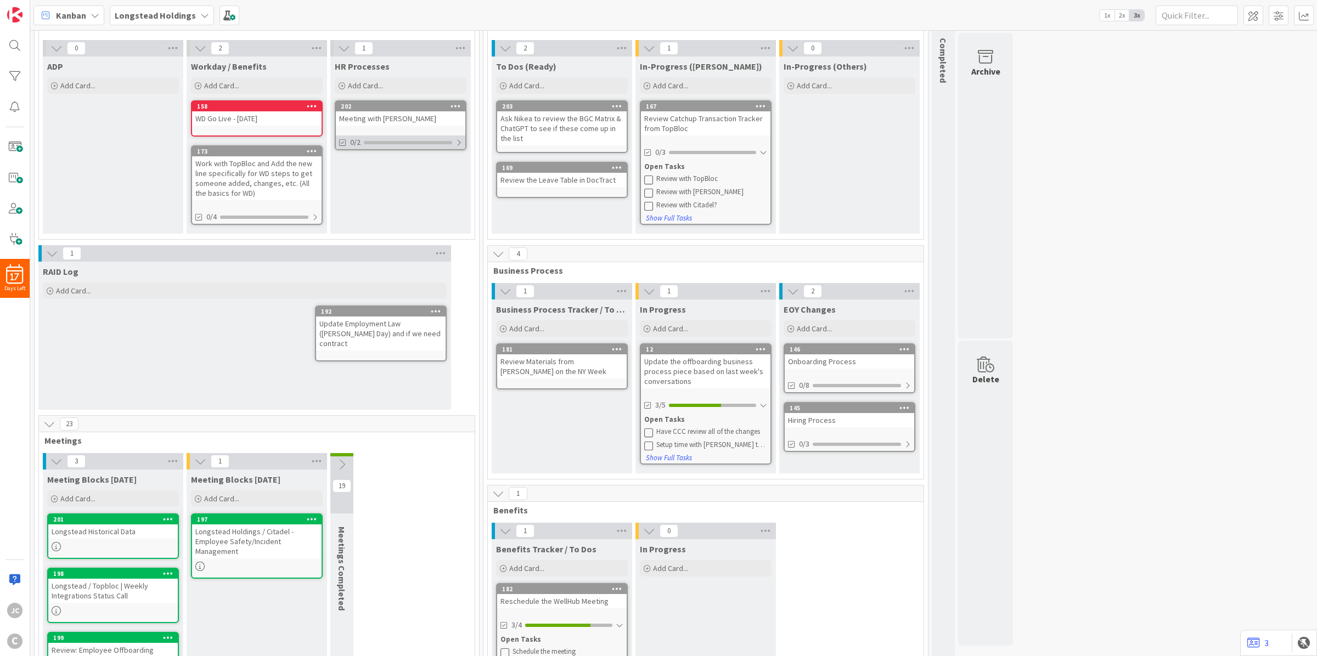
click at [459, 144] on div at bounding box center [458, 142] width 7 height 9
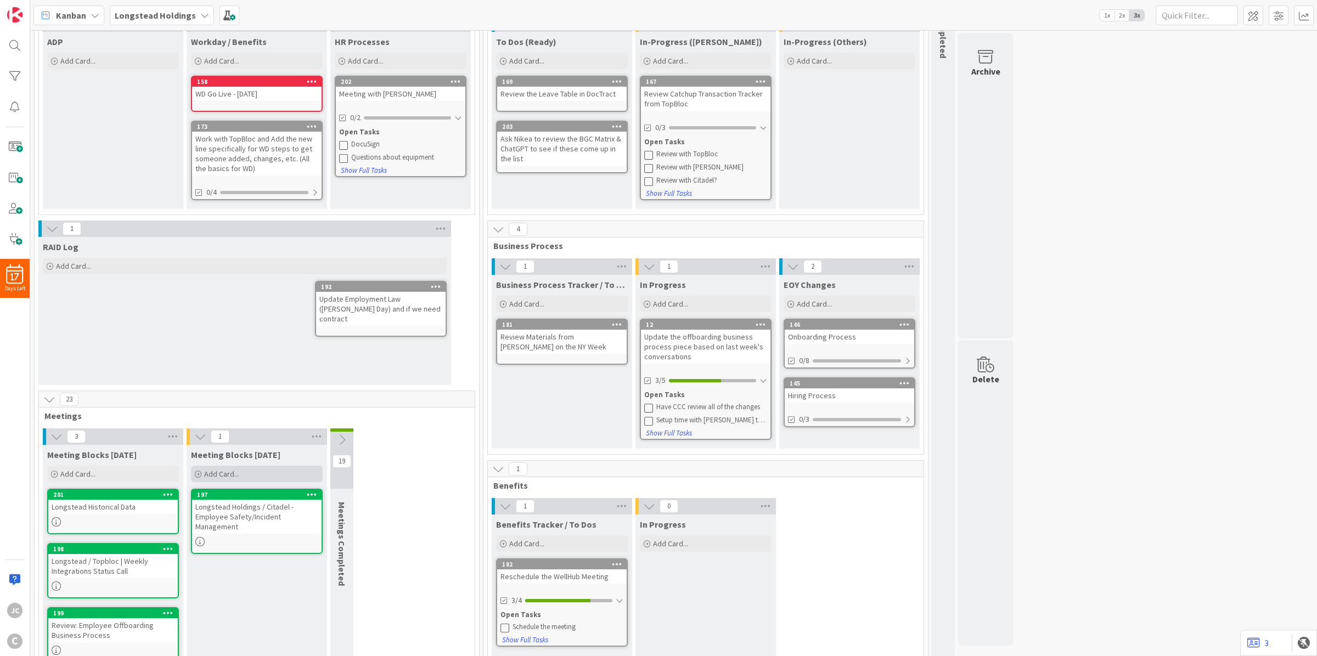
scroll to position [122, 0]
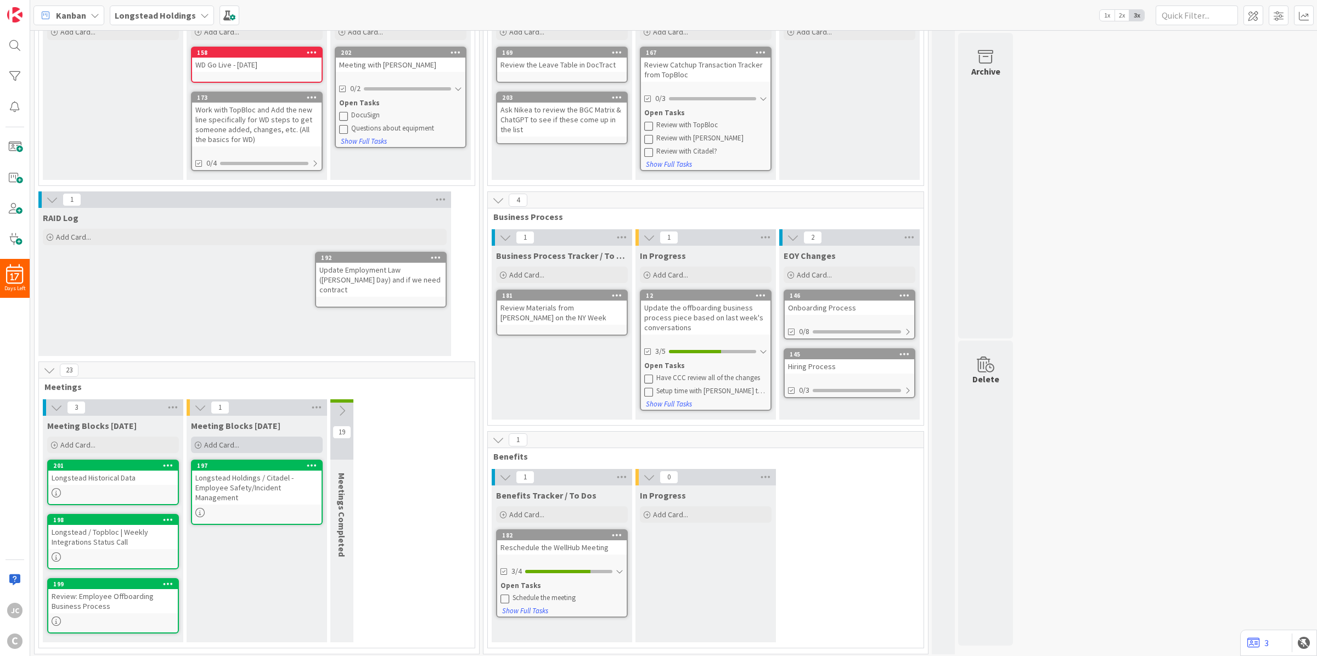
click at [218, 445] on span "Add Card..." at bounding box center [221, 445] width 35 height 10
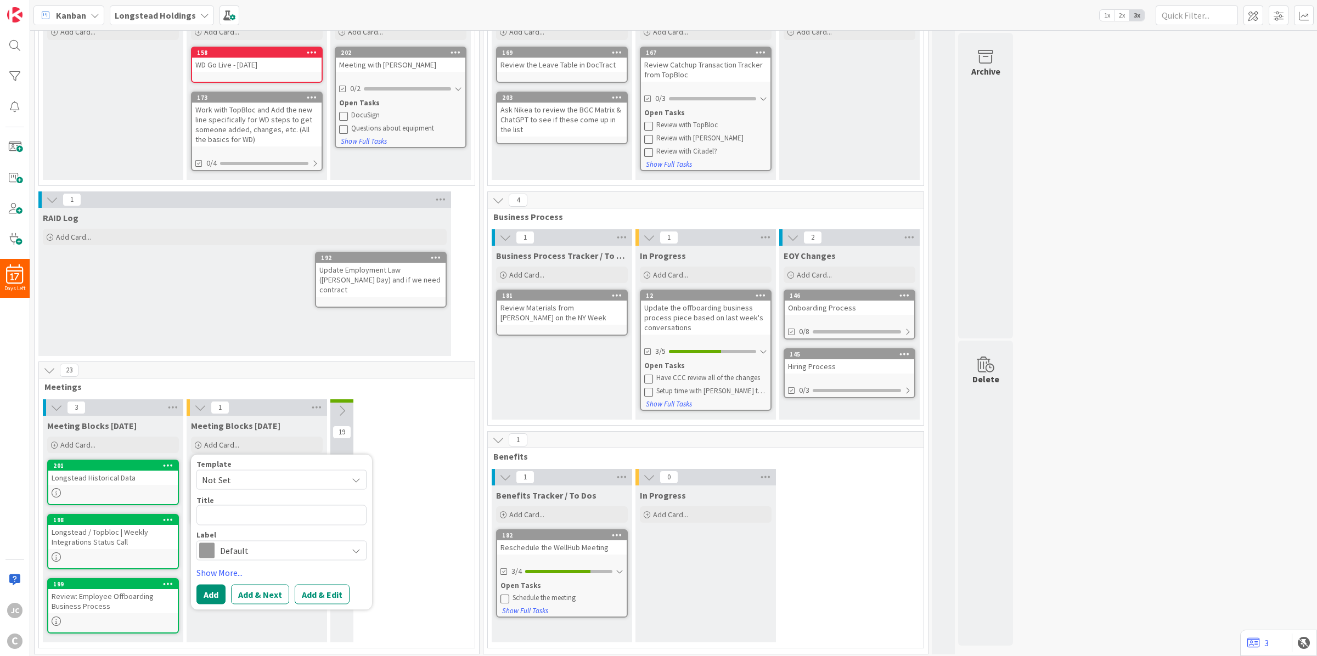
click at [265, 476] on span "Not Set" at bounding box center [270, 480] width 137 height 14
click at [253, 531] on span "Meetings" at bounding box center [290, 527] width 157 height 14
type textarea "x"
type textarea "Meetings"
click at [243, 519] on textarea "Meetings" at bounding box center [281, 515] width 170 height 20
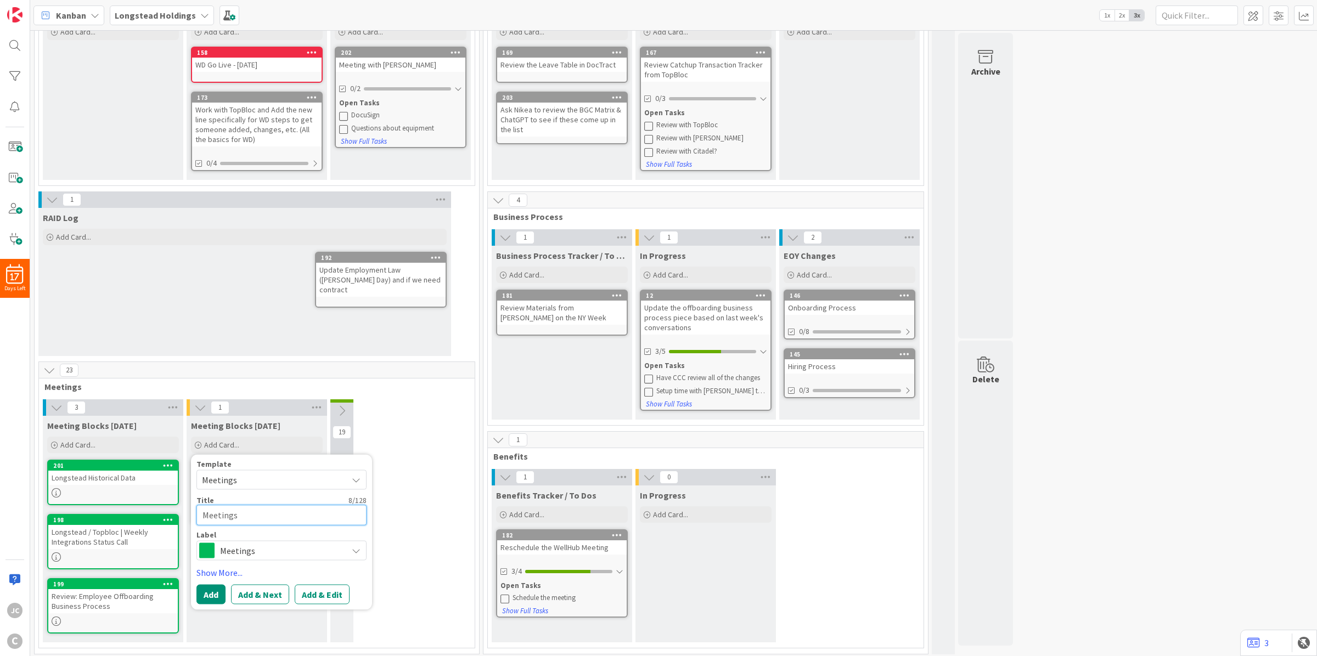
click at [243, 519] on textarea "Meetings" at bounding box center [281, 515] width 170 height 20
click at [262, 512] on textarea at bounding box center [281, 515] width 170 height 20
paste textarea "Weekly Touchpoint ([DATE]): Longstead / [PERSON_NAME] / CCC"
type textarea "x"
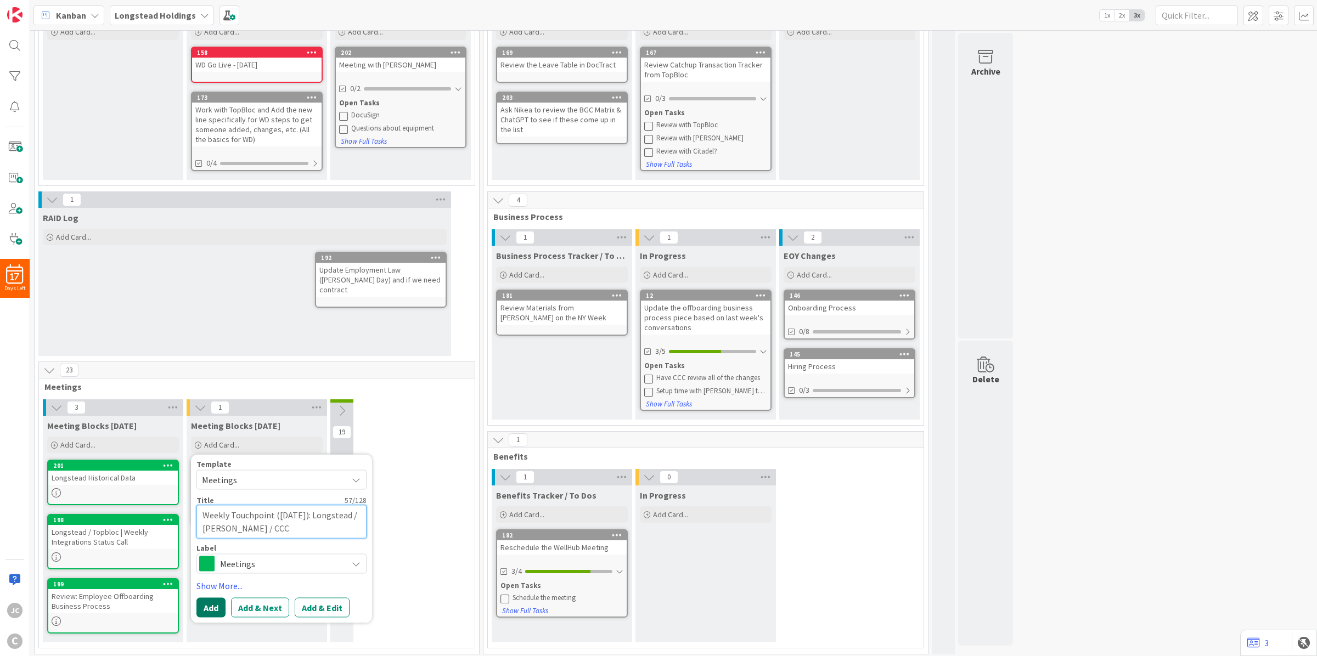
type textarea "Weekly Touchpoint ([DATE]): Longstead / [PERSON_NAME] / CCC"
click at [212, 612] on button "Add" at bounding box center [210, 608] width 29 height 20
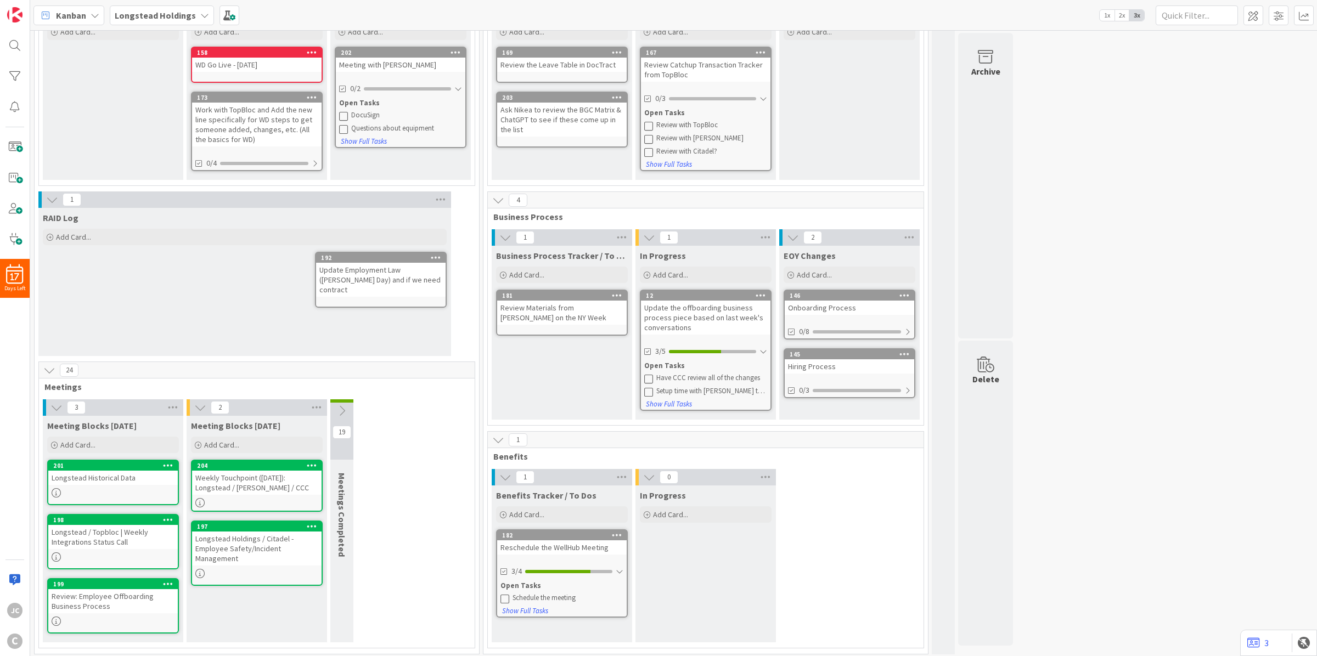
click at [346, 407] on icon at bounding box center [342, 411] width 12 height 12
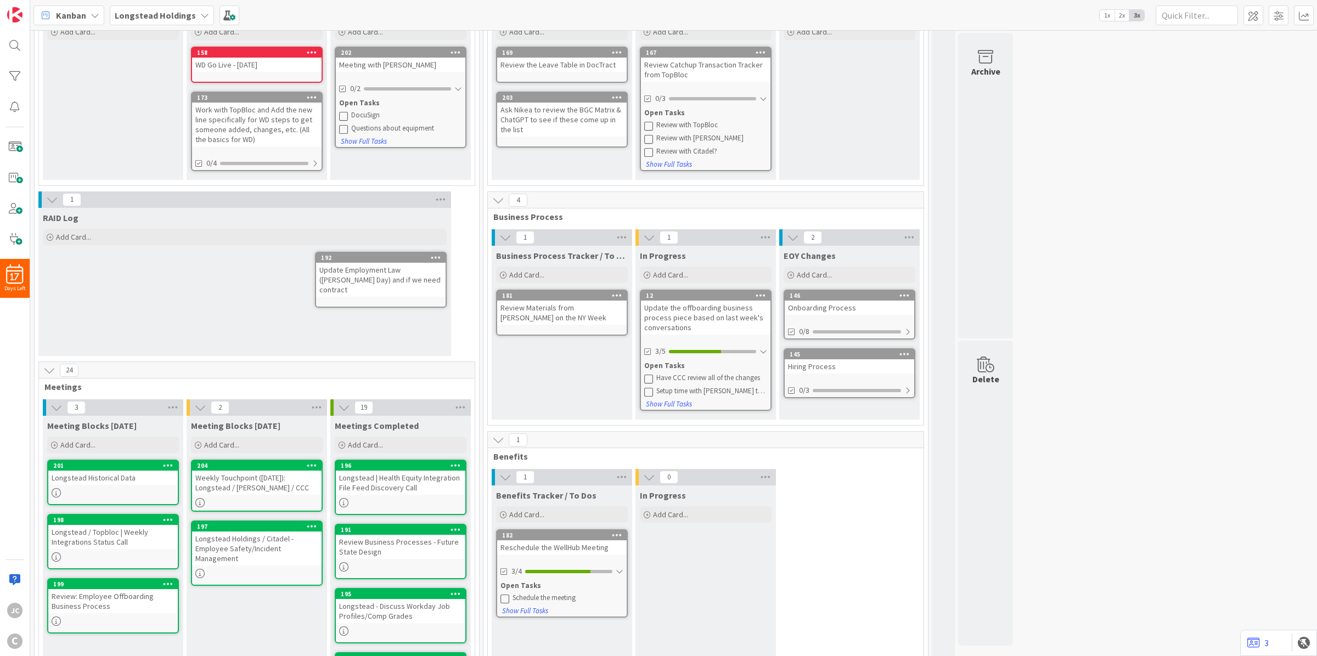
click at [387, 340] on div "RAID Log Add Card... 192 Update Employment Law (Jones Day) and if we need contr…" at bounding box center [244, 282] width 413 height 148
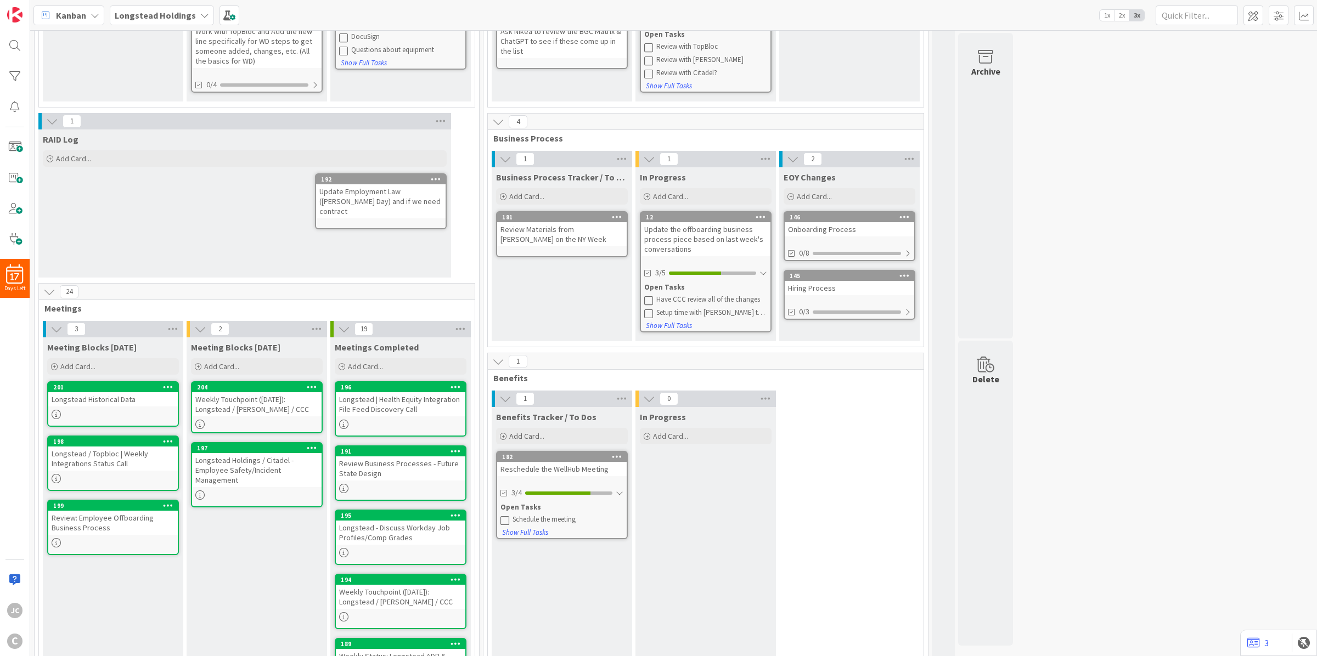
scroll to position [343, 0]
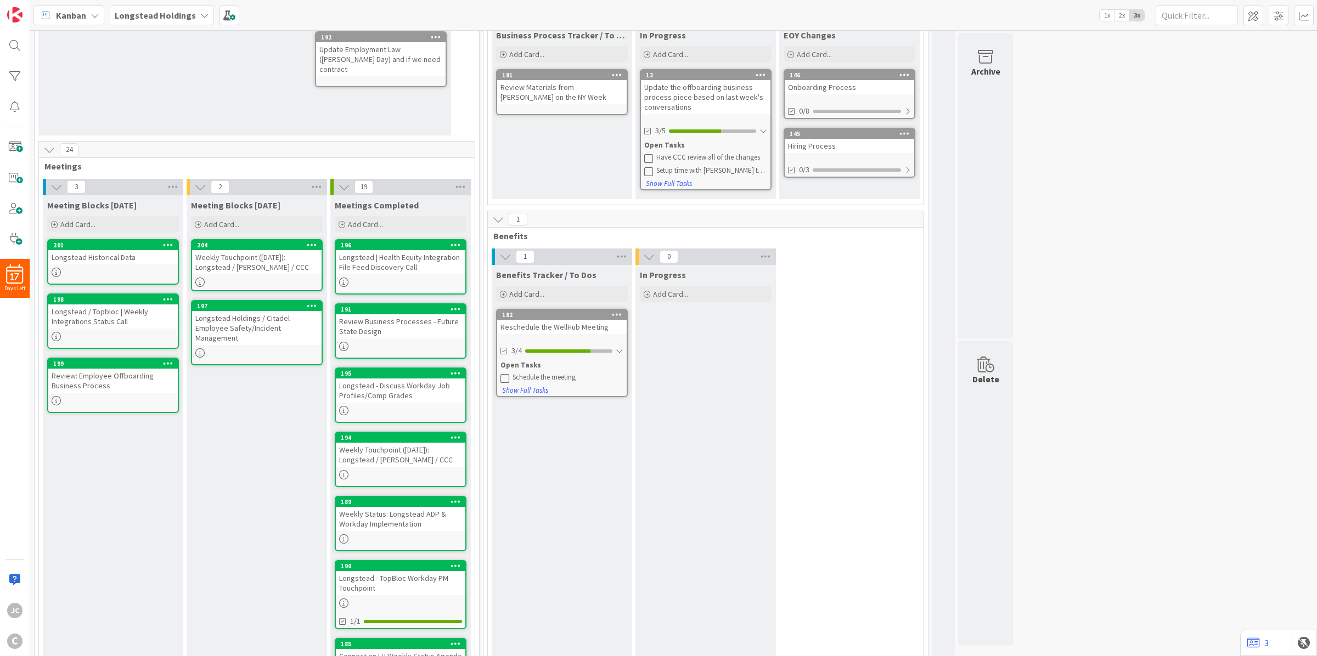
click at [222, 261] on div "Weekly Touchpoint ([DATE]): Longstead / [PERSON_NAME] / CCC" at bounding box center [257, 262] width 130 height 24
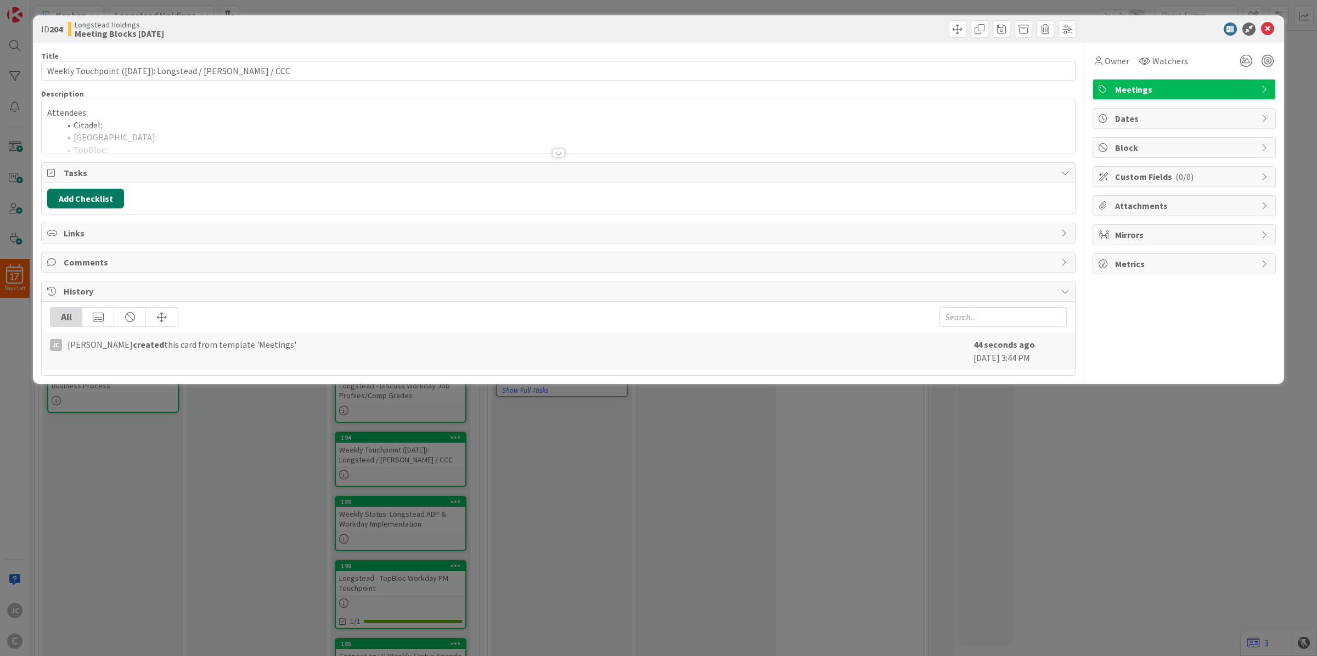
click at [107, 198] on button "Add Checklist" at bounding box center [85, 199] width 77 height 20
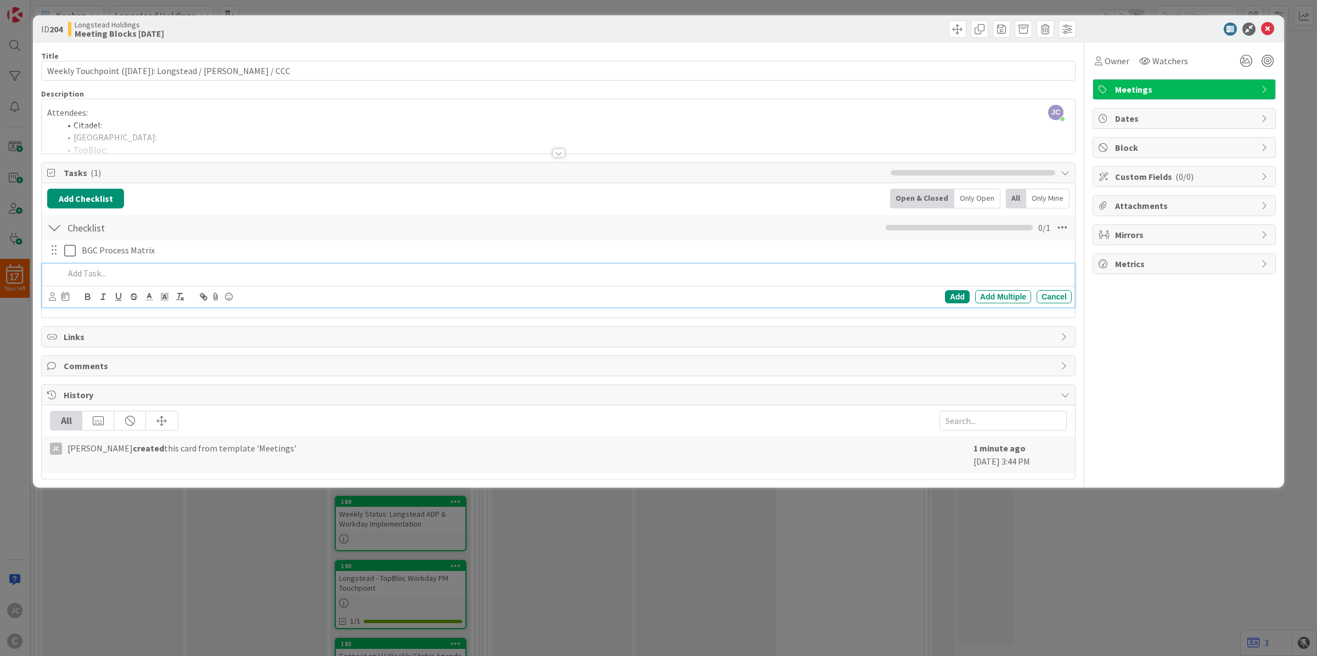
click at [263, 527] on div "ID 204 Longstead Holdings Meeting Blocks Tomorrow Title 57 / 128 Weekly Touchpo…" at bounding box center [658, 328] width 1317 height 656
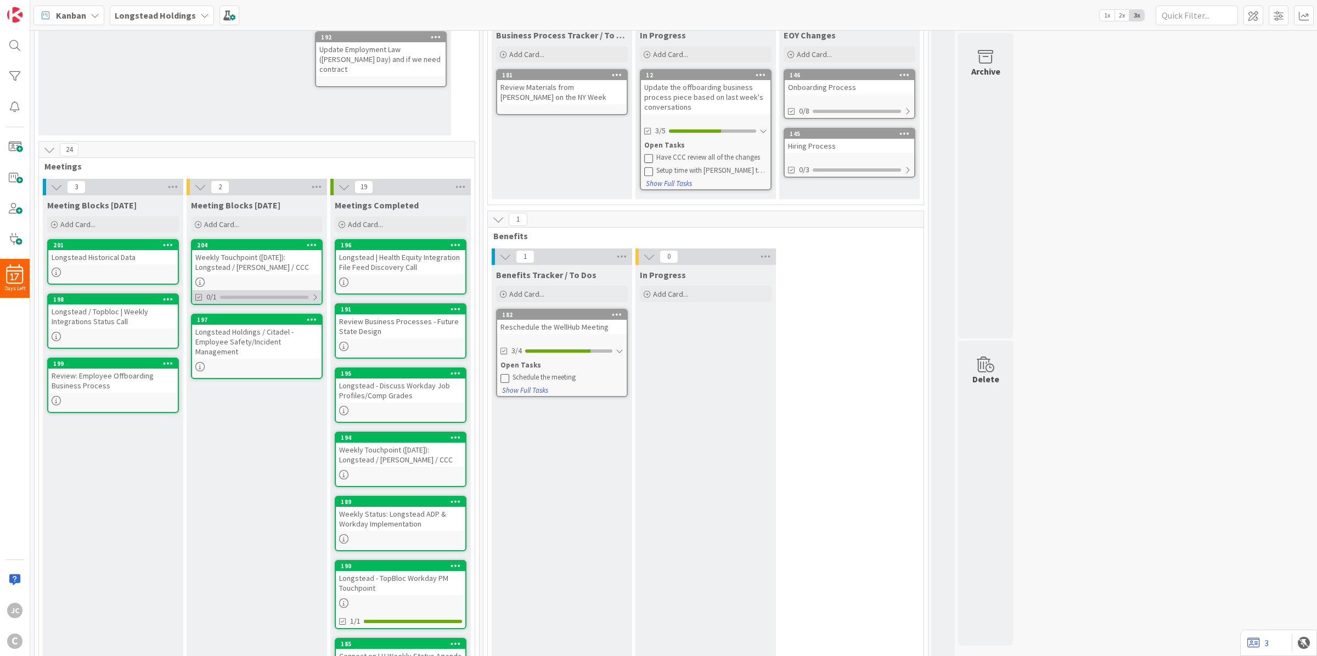
click at [314, 294] on div at bounding box center [315, 297] width 7 height 9
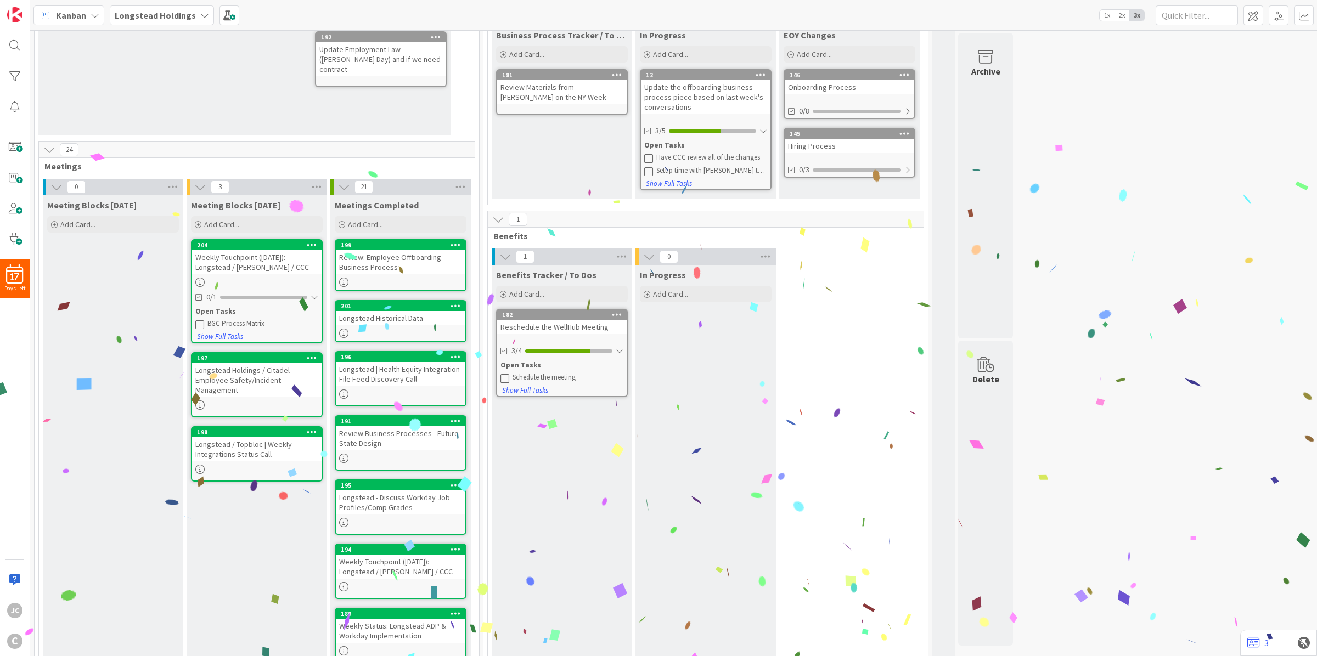
scroll to position [274, 0]
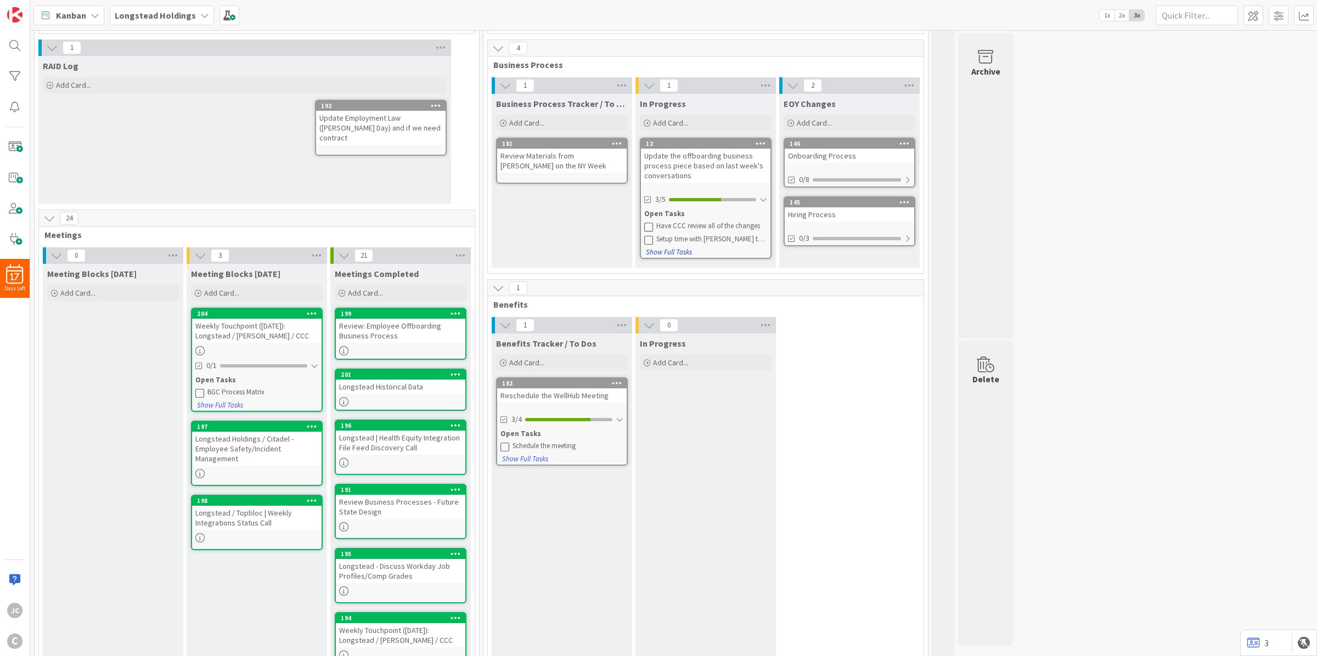
click at [679, 250] on button "Show Full Tasks" at bounding box center [668, 252] width 47 height 12
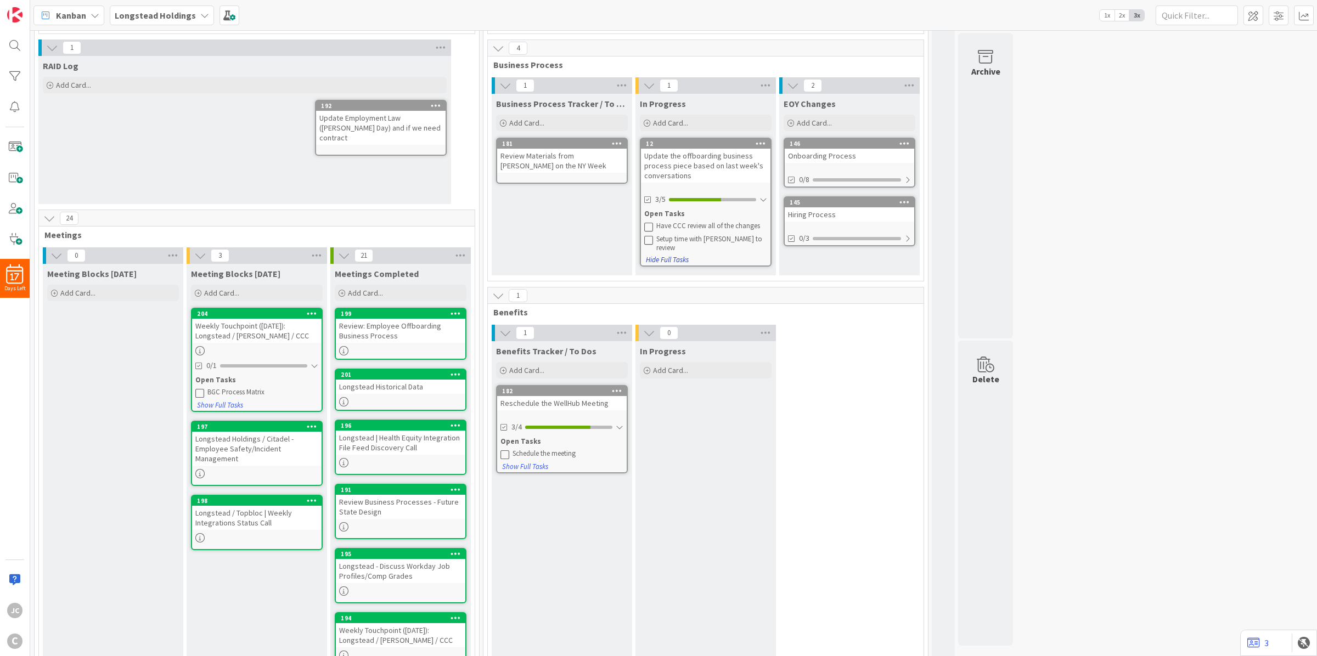
click at [679, 254] on button "Hide Full Tasks" at bounding box center [667, 260] width 44 height 12
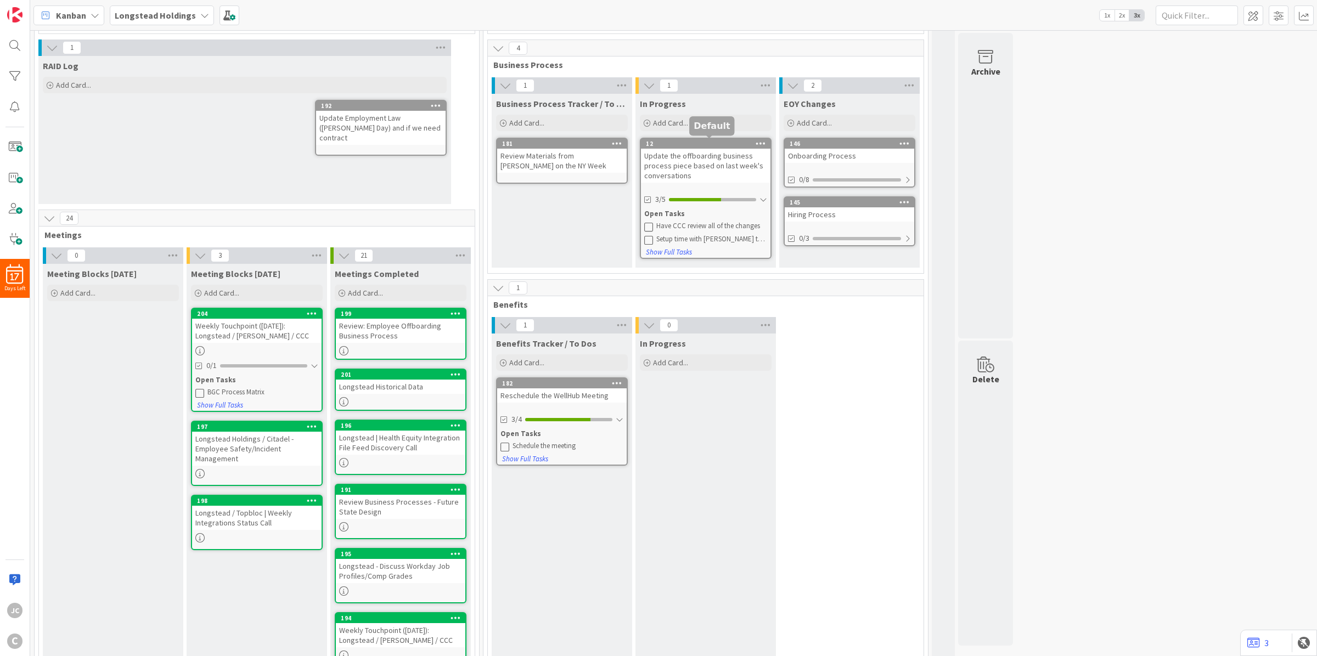
click at [705, 140] on div "12" at bounding box center [708, 144] width 125 height 8
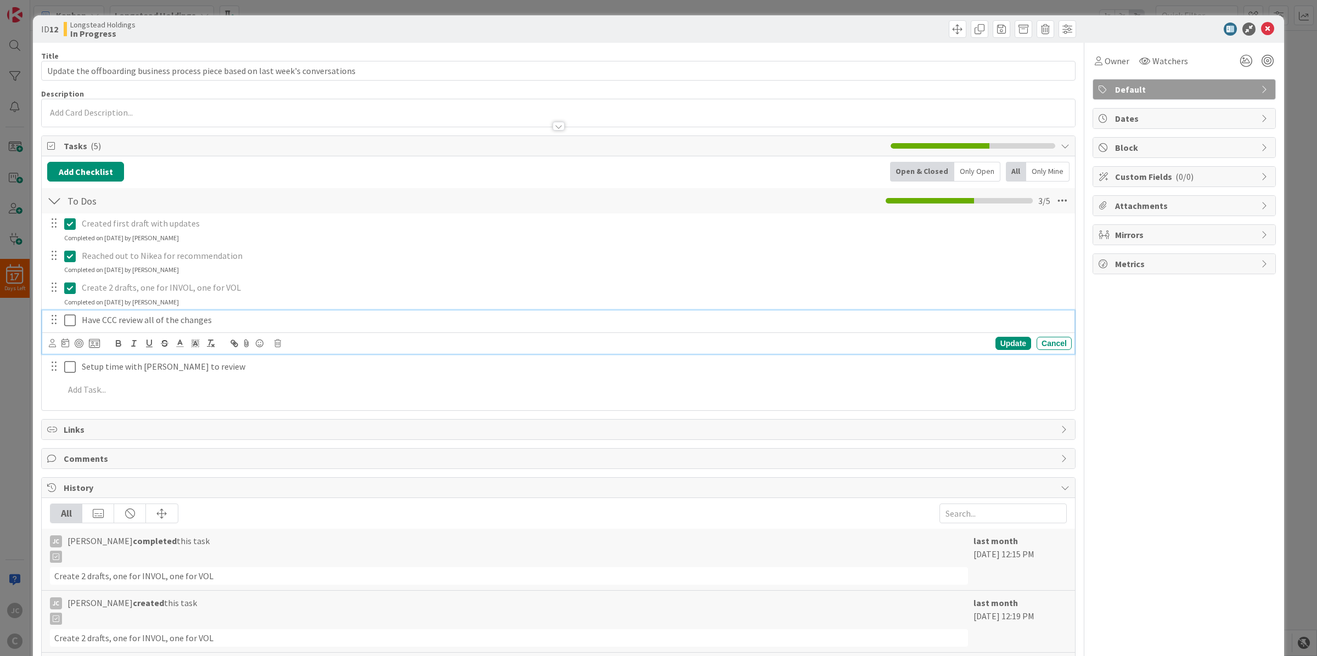
click at [66, 319] on icon at bounding box center [70, 320] width 12 height 13
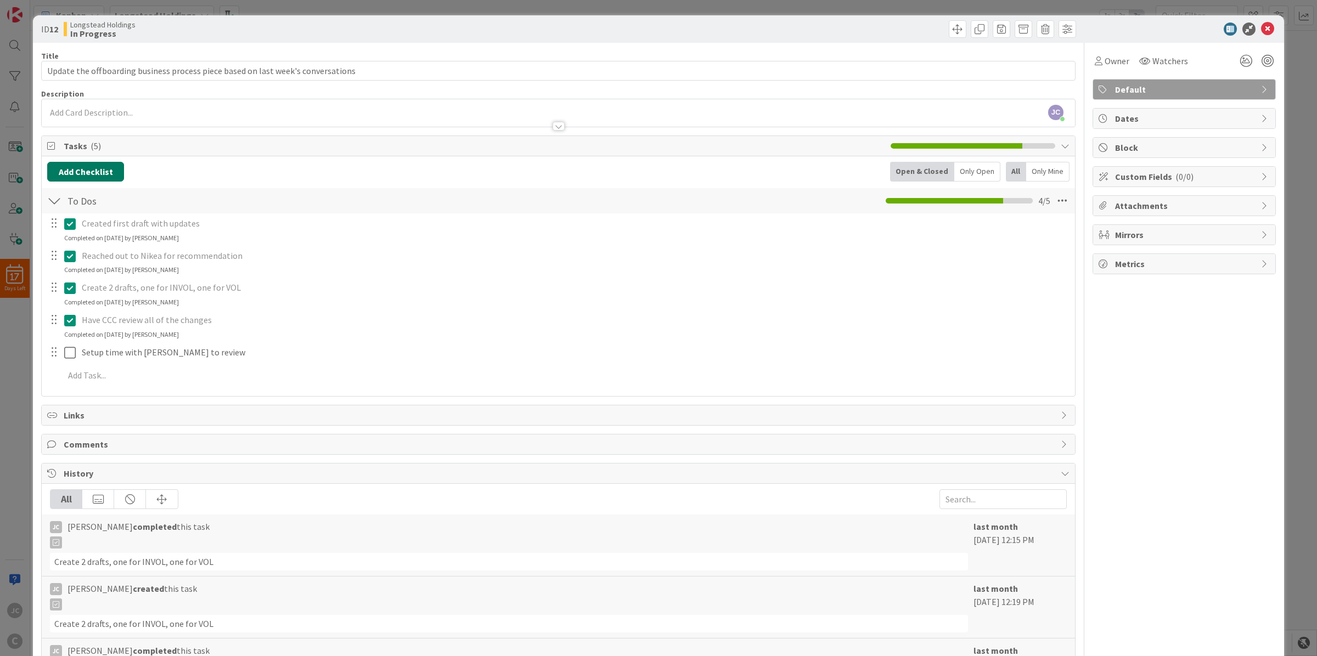
click at [83, 175] on button "Add Checklist" at bounding box center [85, 172] width 77 height 20
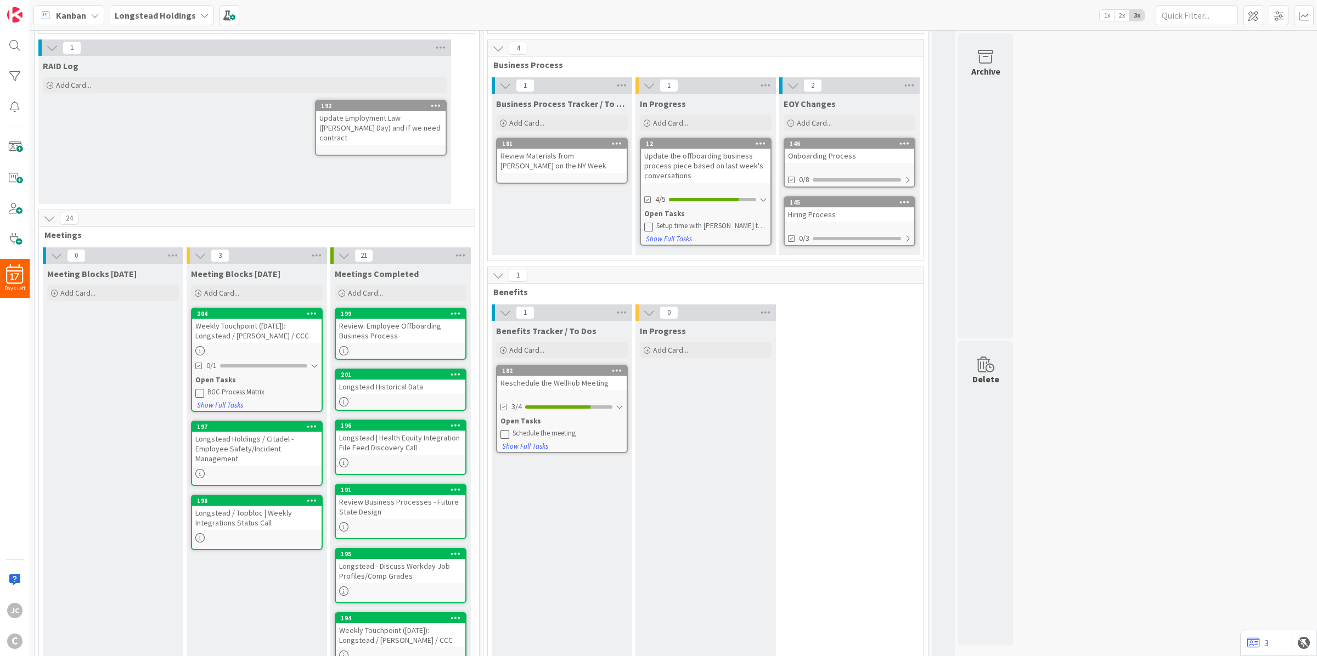
click at [742, 157] on div "Update the offboarding business process piece based on last week's conversations" at bounding box center [706, 166] width 130 height 34
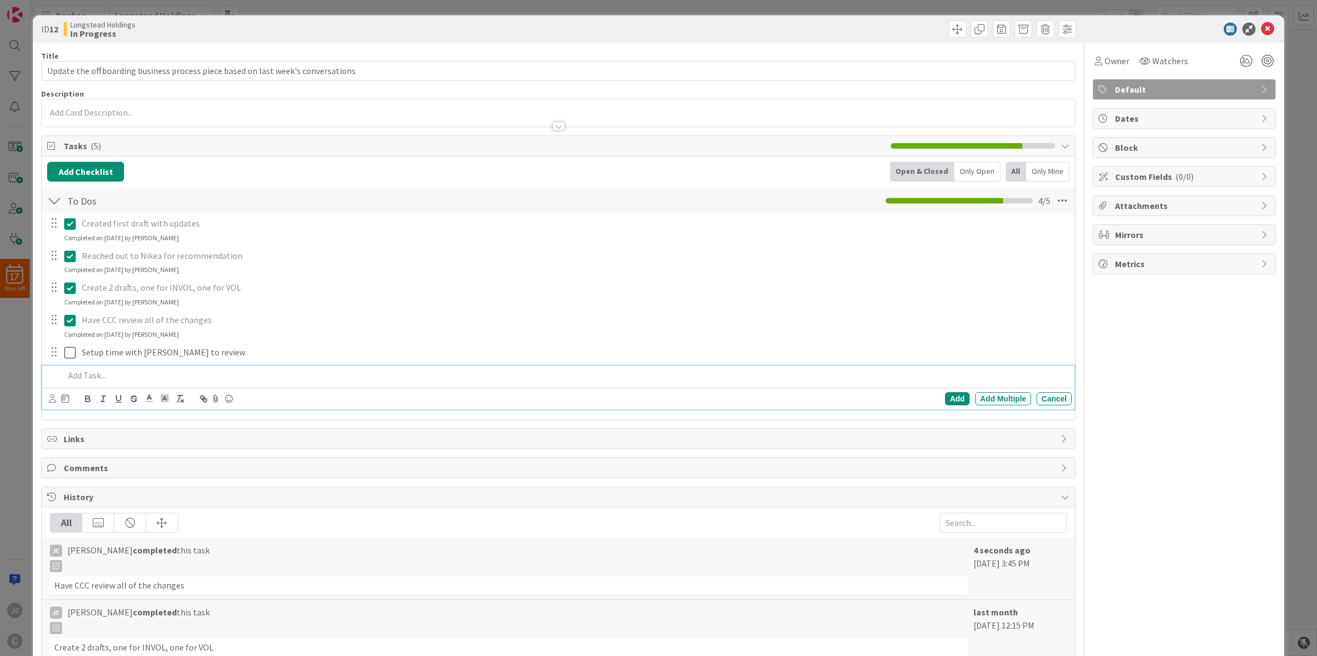
click at [144, 382] on p at bounding box center [565, 375] width 1003 height 13
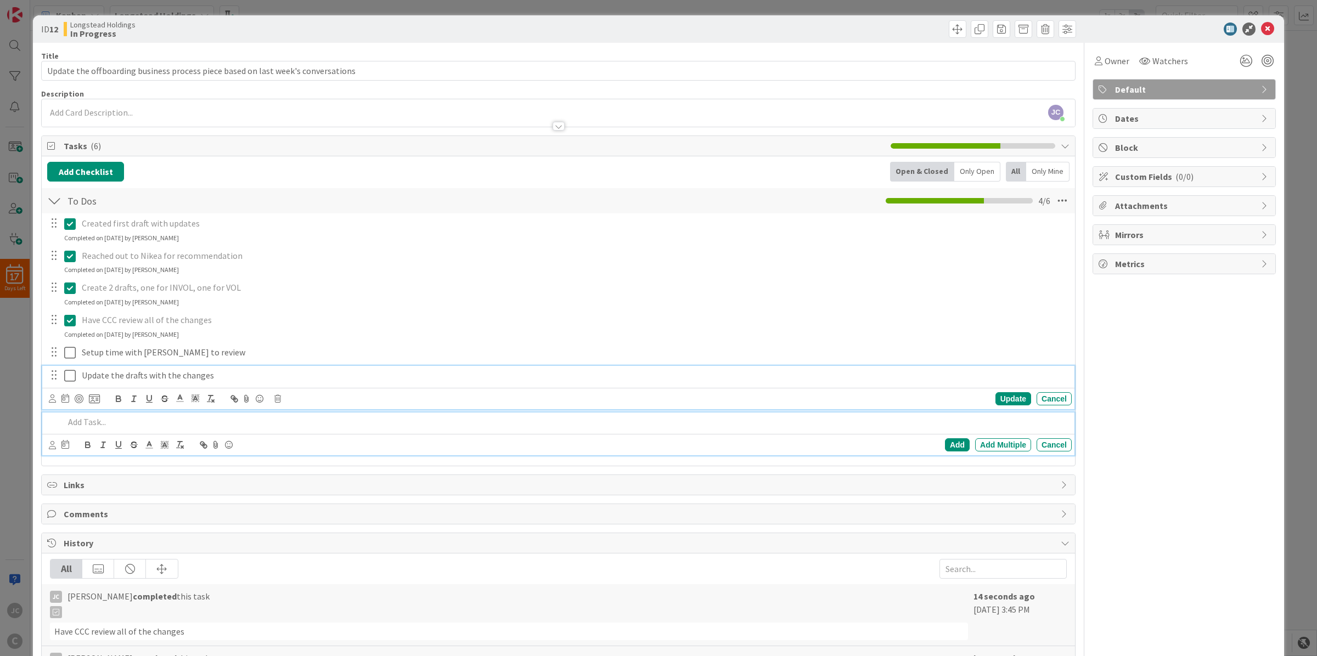
click at [257, 376] on p "Update the drafts with the changes" at bounding box center [575, 375] width 986 height 13
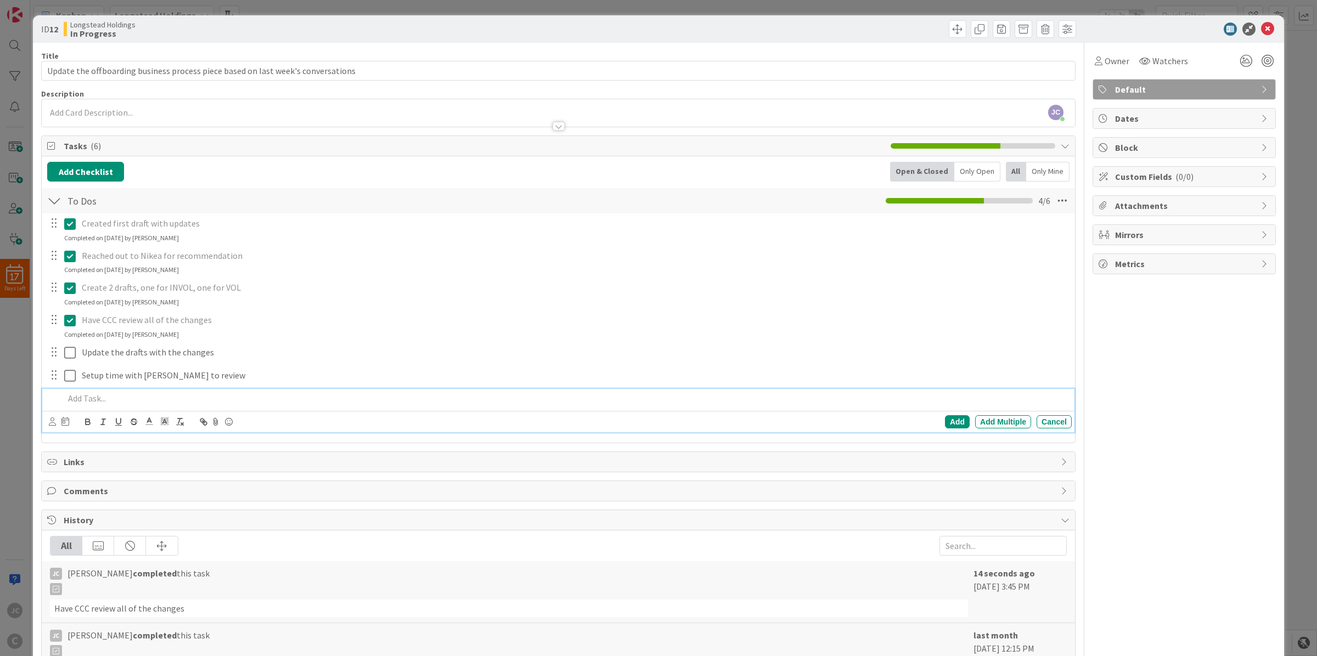
click at [91, 402] on p at bounding box center [565, 398] width 1003 height 13
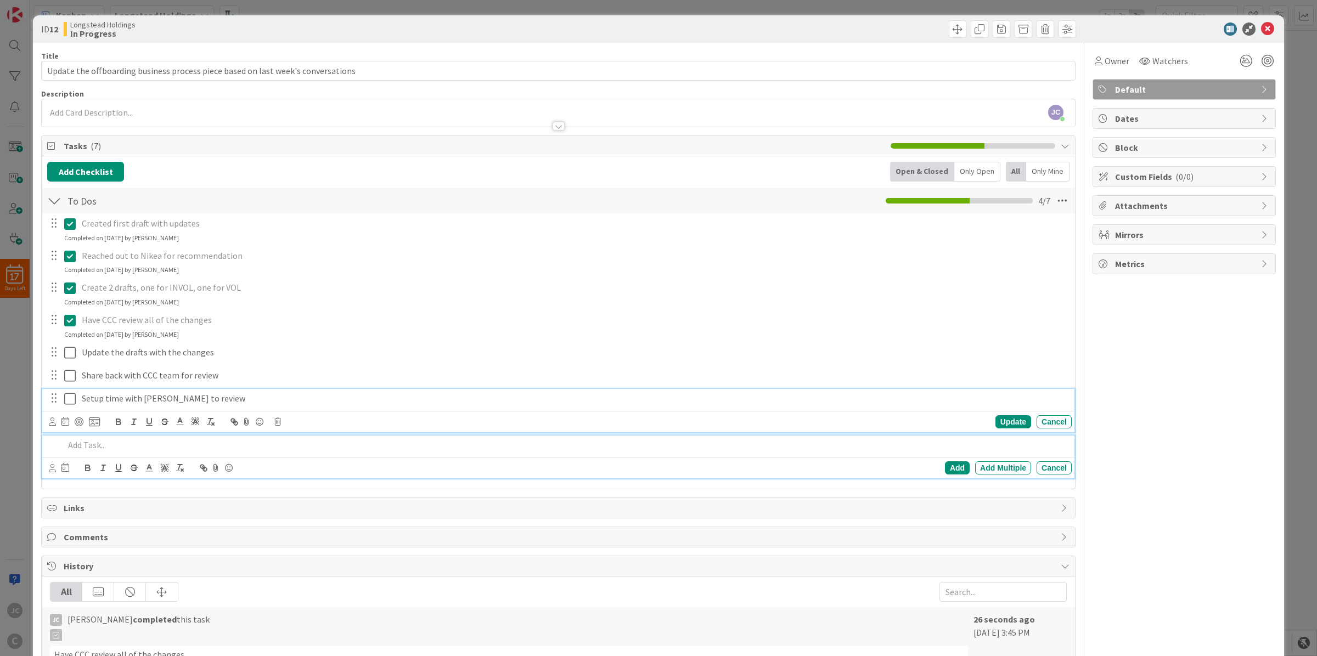
drag, startPoint x: 297, startPoint y: 406, endPoint x: 305, endPoint y: 394, distance: 14.6
click at [297, 404] on div "Setup time with Marisa to review" at bounding box center [574, 398] width 994 height 19
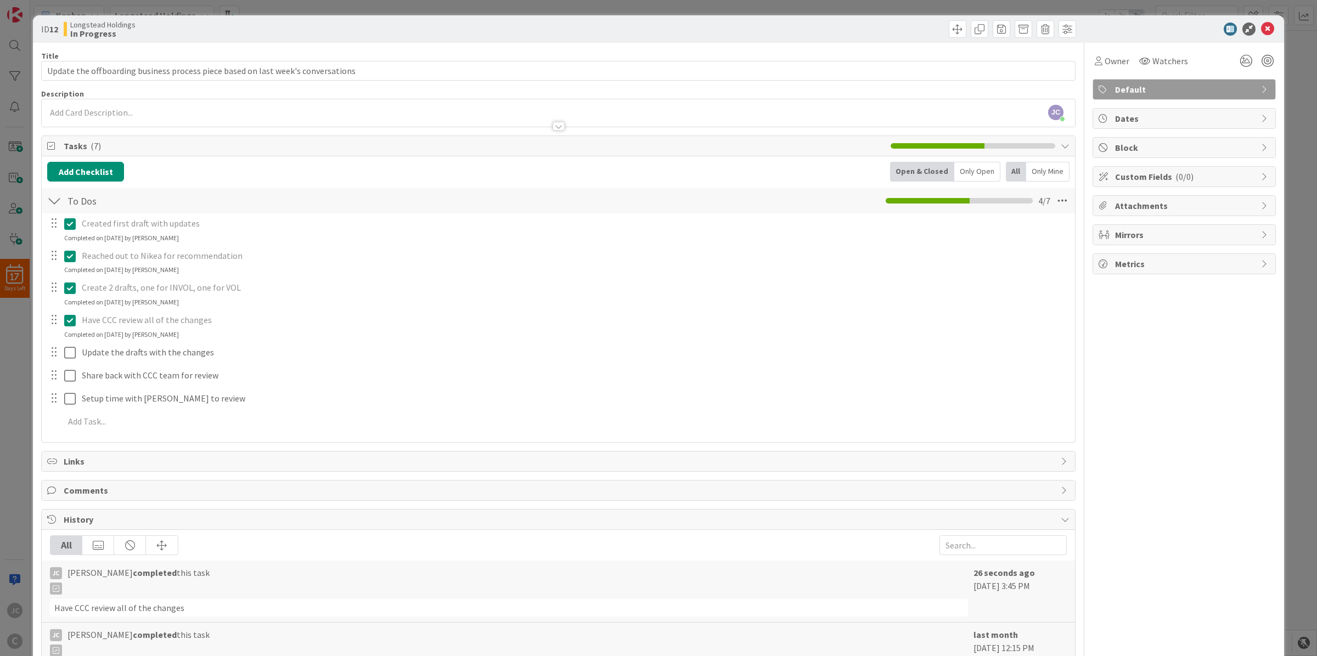
click at [325, 494] on div "Title 80 / 128 Update the offboarding business process piece based on last week…" at bounding box center [558, 469] width 1034 height 852
click at [1261, 22] on icon at bounding box center [1267, 28] width 13 height 13
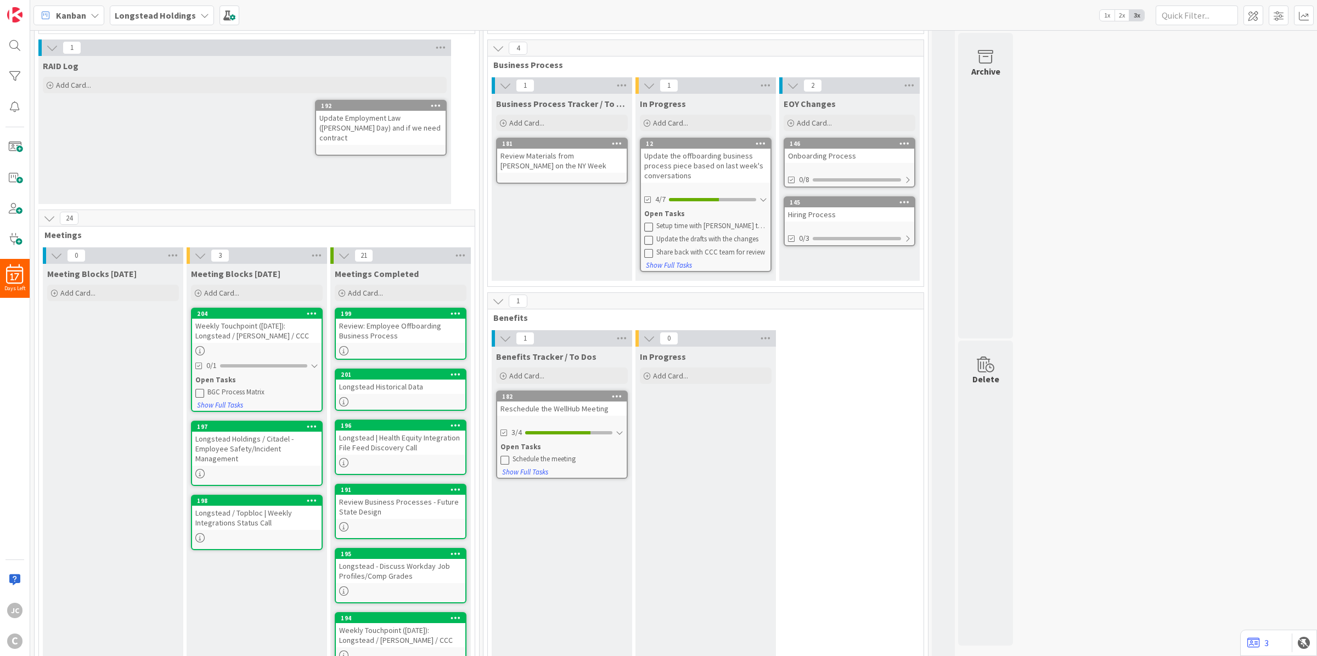
click at [846, 303] on div "1" at bounding box center [706, 301] width 436 height 16
